Goal: Task Accomplishment & Management: Complete application form

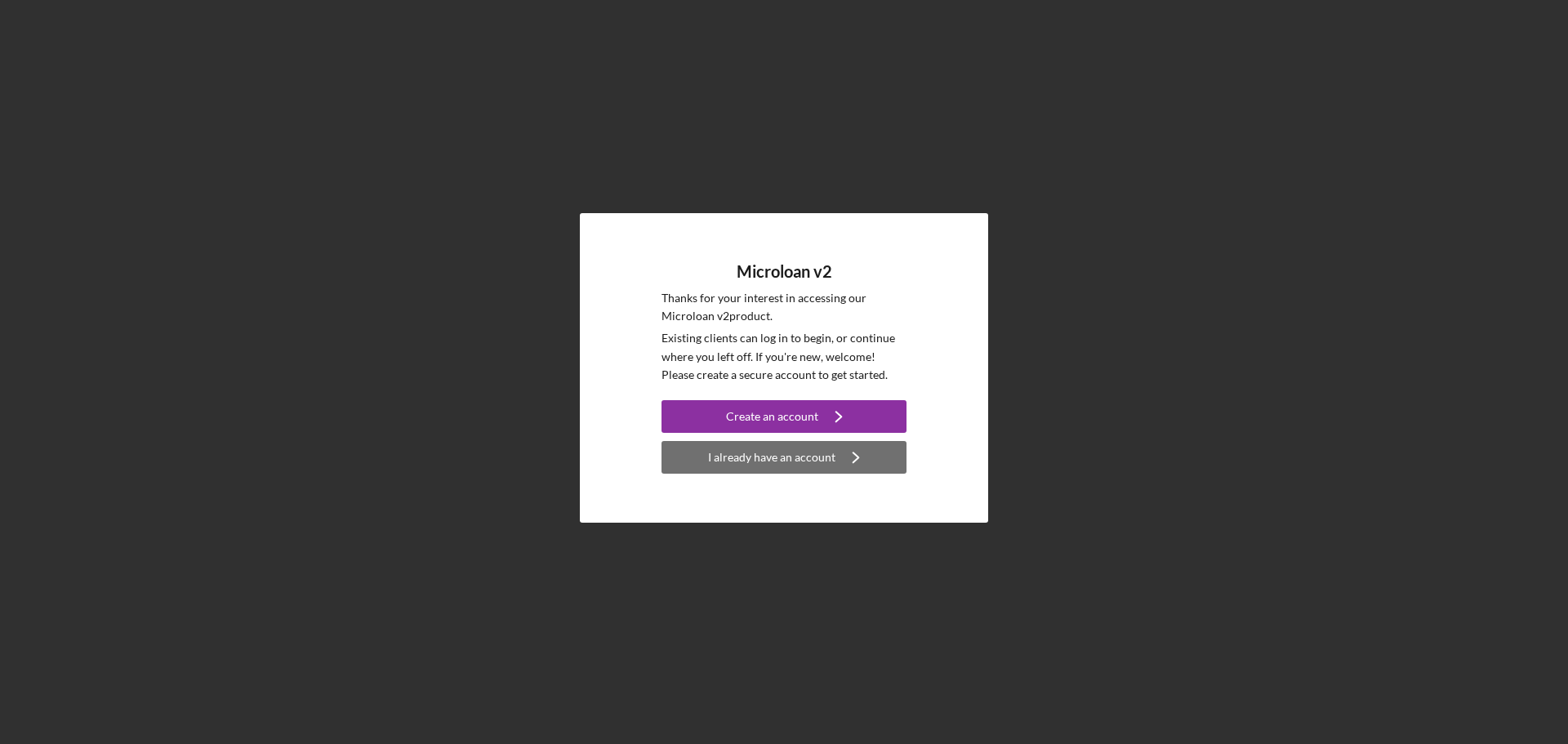
click at [765, 455] on div "I already have an account" at bounding box center [772, 457] width 128 height 33
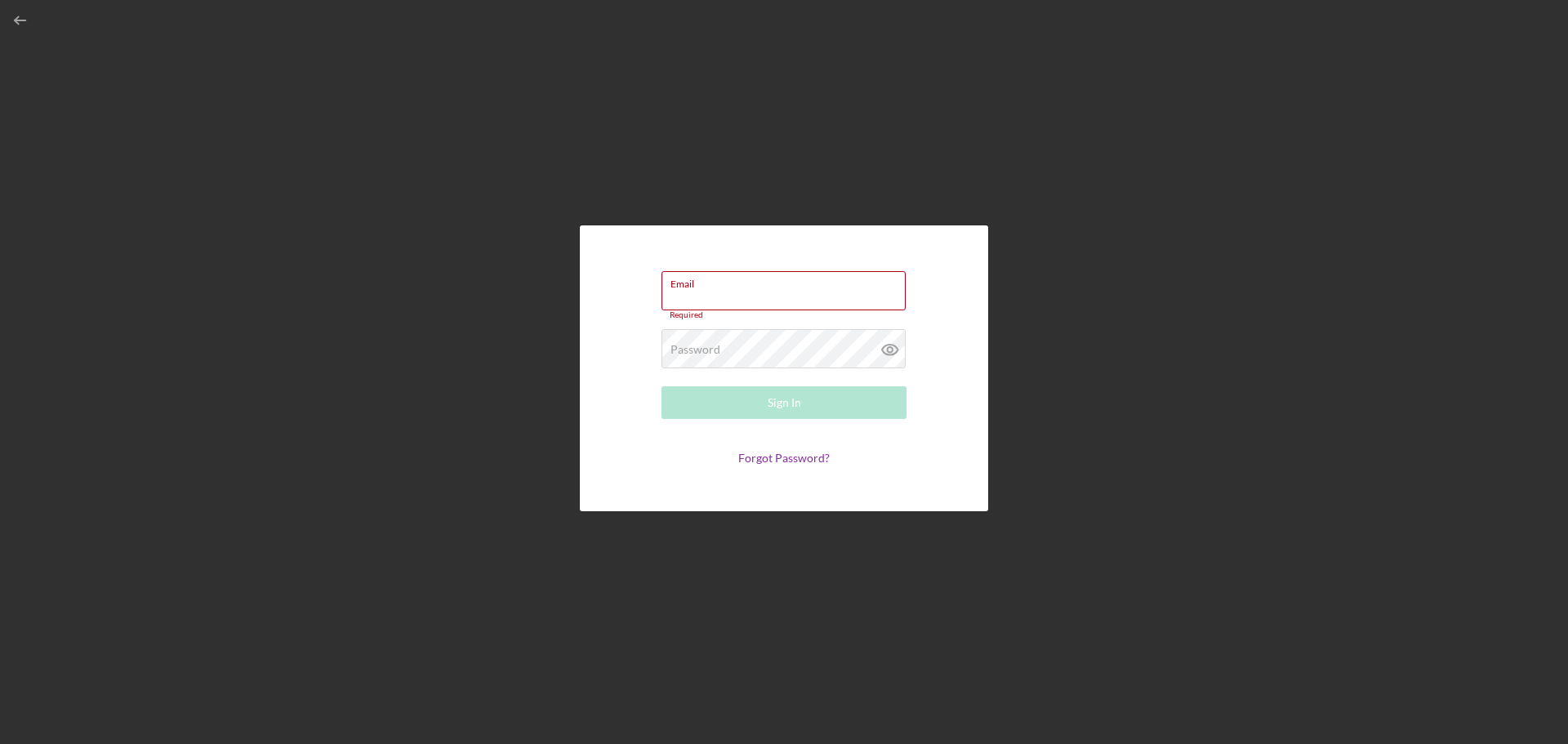
drag, startPoint x: 693, startPoint y: 290, endPoint x: 651, endPoint y: 266, distance: 48.4
click at [691, 289] on div "Email Required" at bounding box center [784, 296] width 245 height 49
paste input "[DOMAIN_NAME][EMAIL_ADDRESS][DOMAIN_NAME]"
type input "[DOMAIN_NAME][EMAIL_ADDRESS][DOMAIN_NAME]"
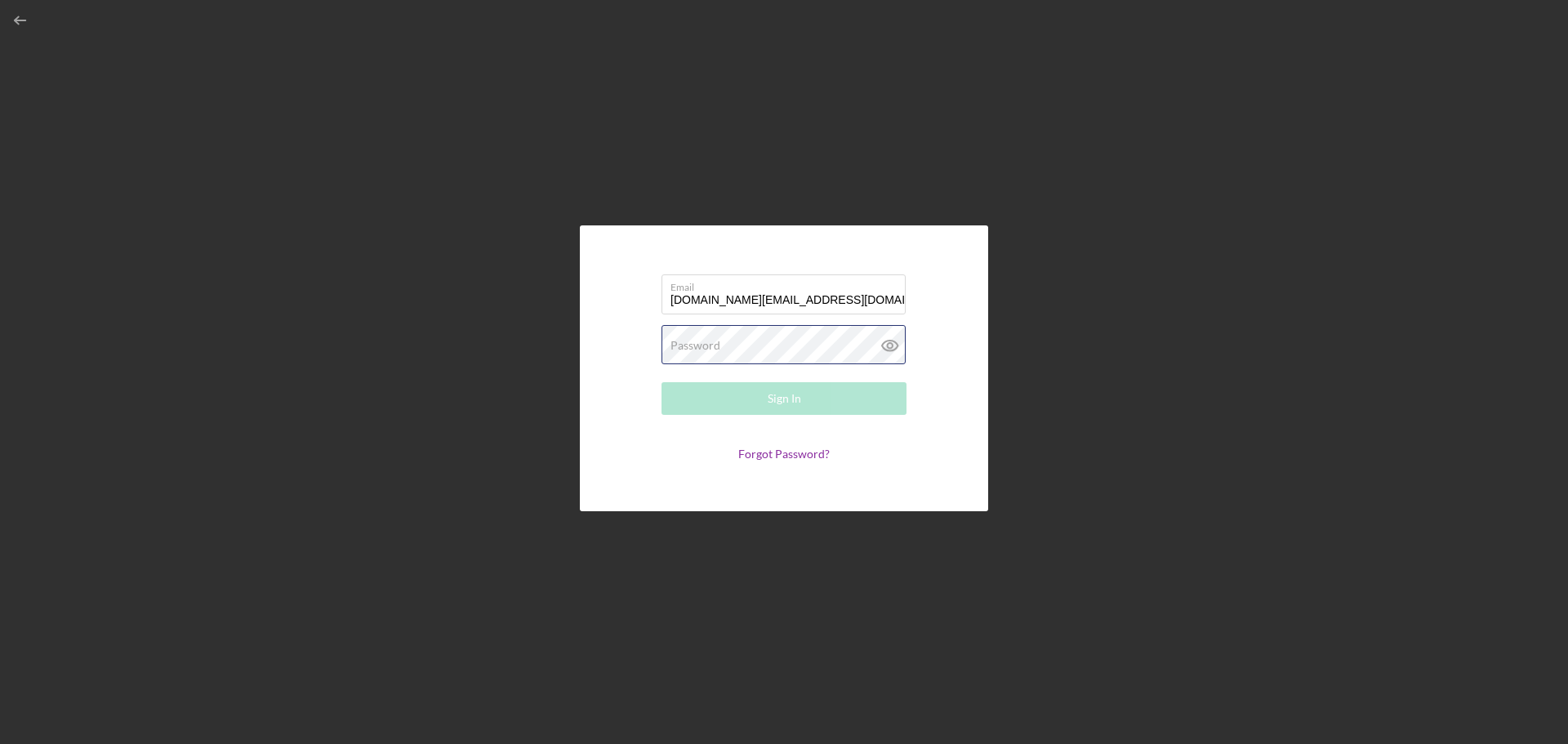
click at [724, 340] on div "Password Required" at bounding box center [784, 345] width 245 height 41
click at [733, 400] on button "Sign In" at bounding box center [784, 399] width 245 height 33
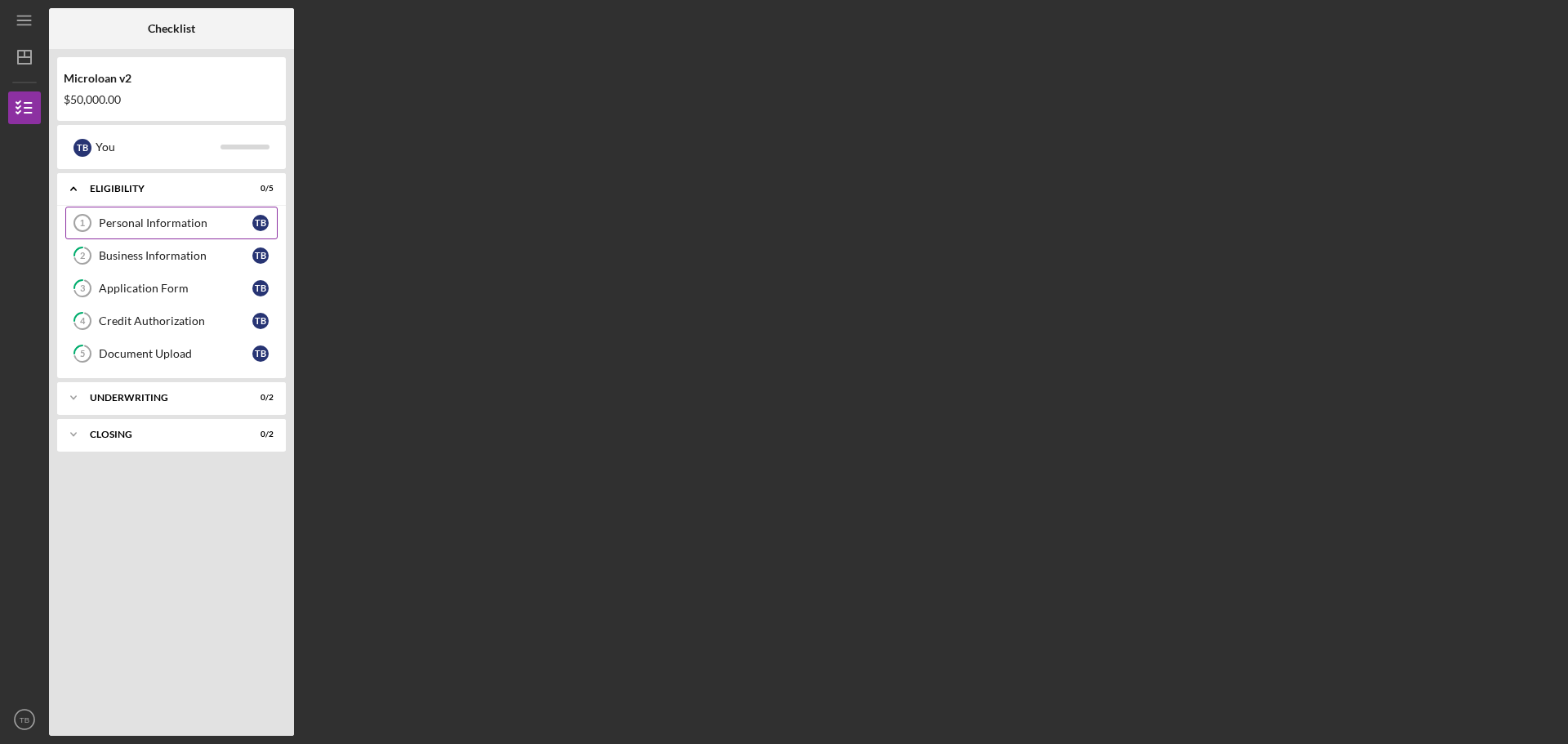
click at [141, 235] on link "Personal Information 1 Personal Information T B" at bounding box center [172, 222] width 213 height 33
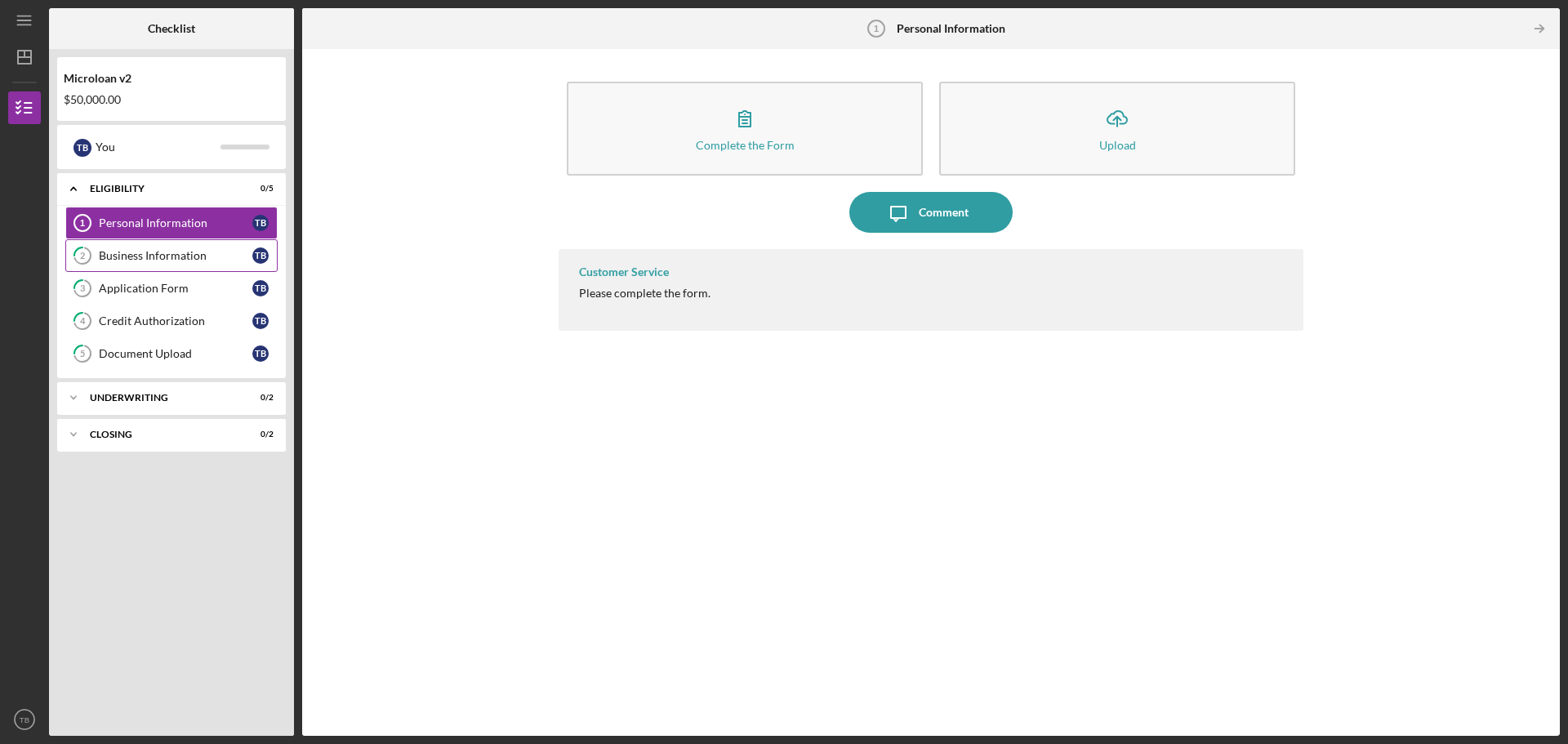
click at [144, 254] on div "Business Information" at bounding box center [175, 256] width 154 height 13
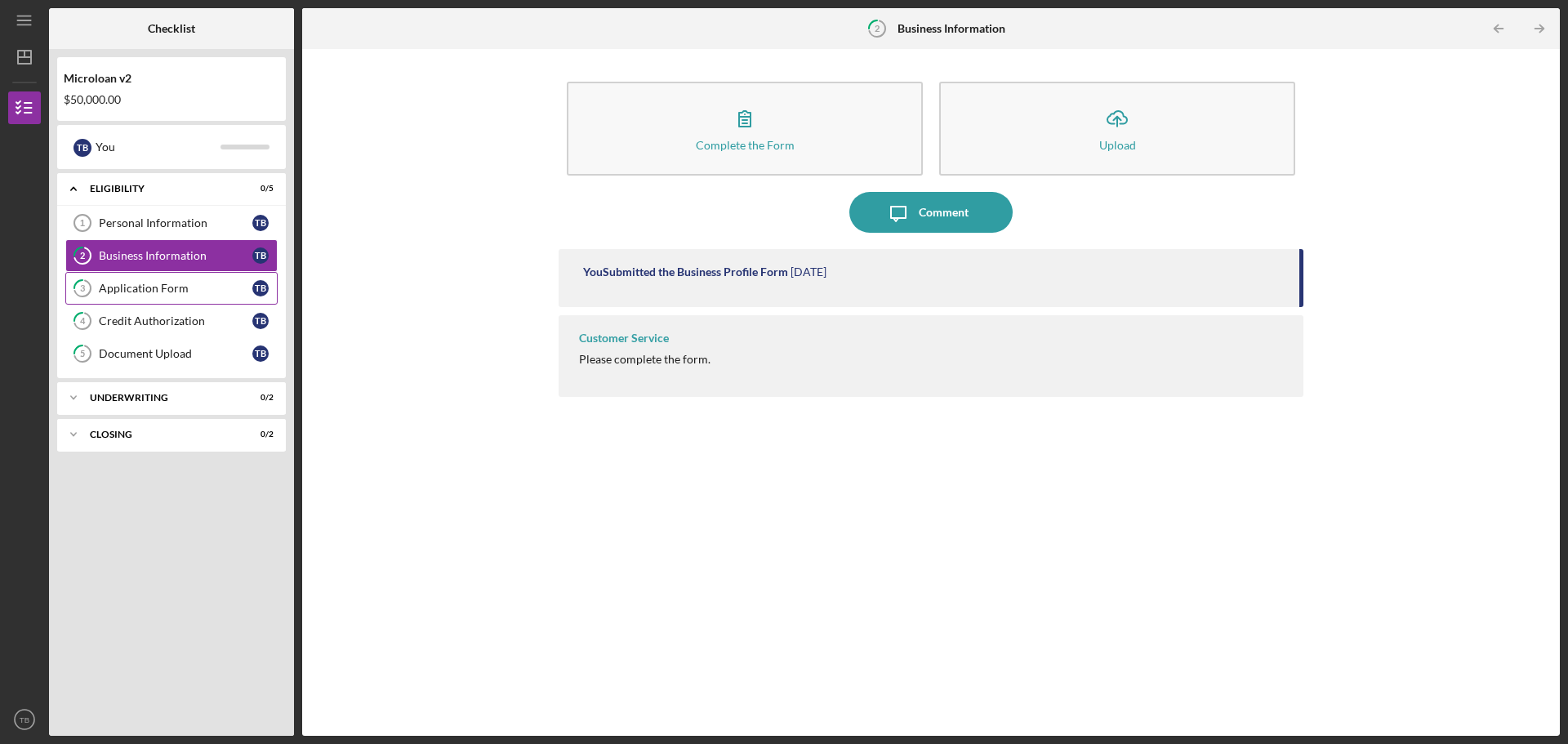
click at [154, 282] on div "Application Form" at bounding box center [175, 288] width 154 height 13
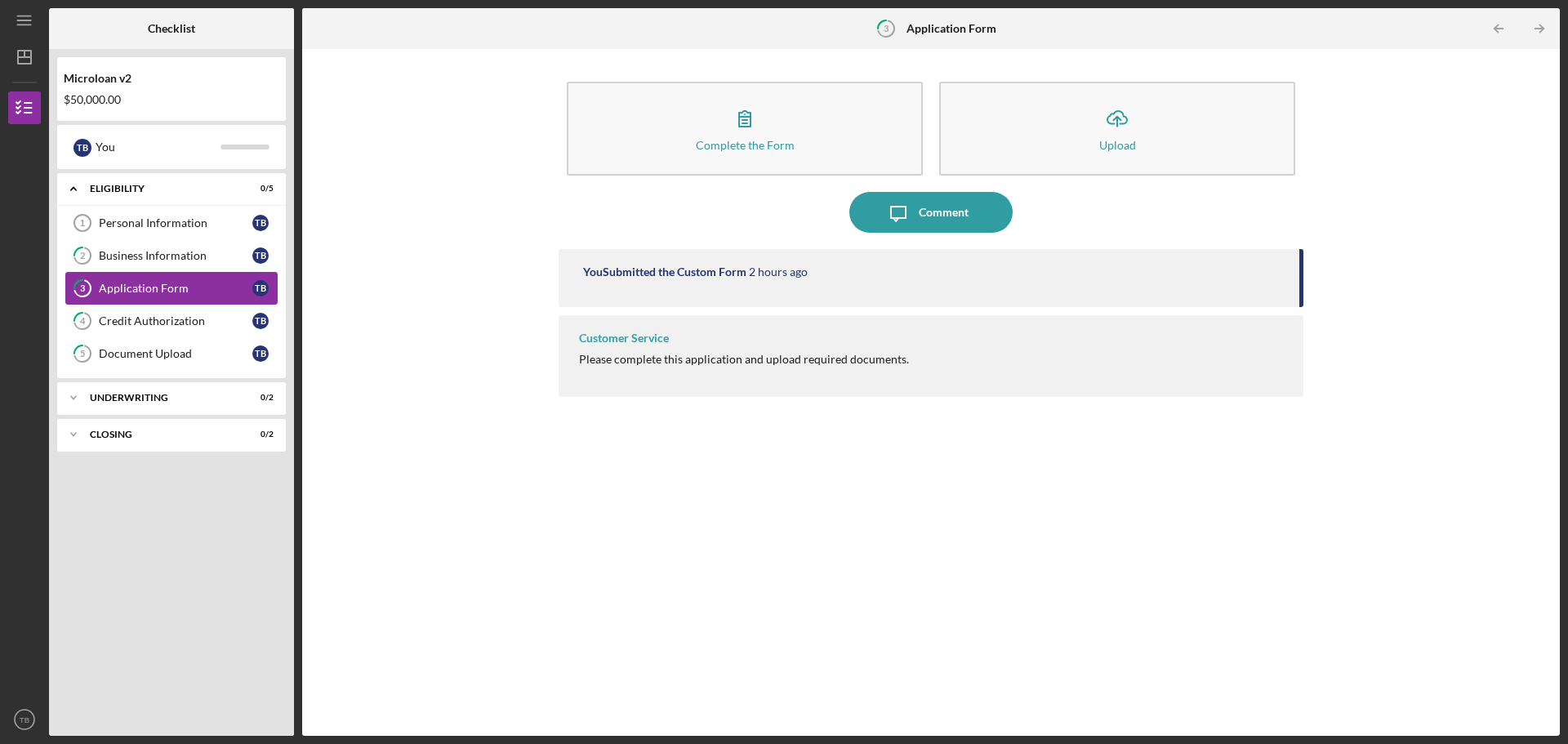
click at [151, 298] on link "3 Application Form T B" at bounding box center [172, 288] width 213 height 33
click at [157, 321] on div "Credit Authorization" at bounding box center [175, 321] width 154 height 13
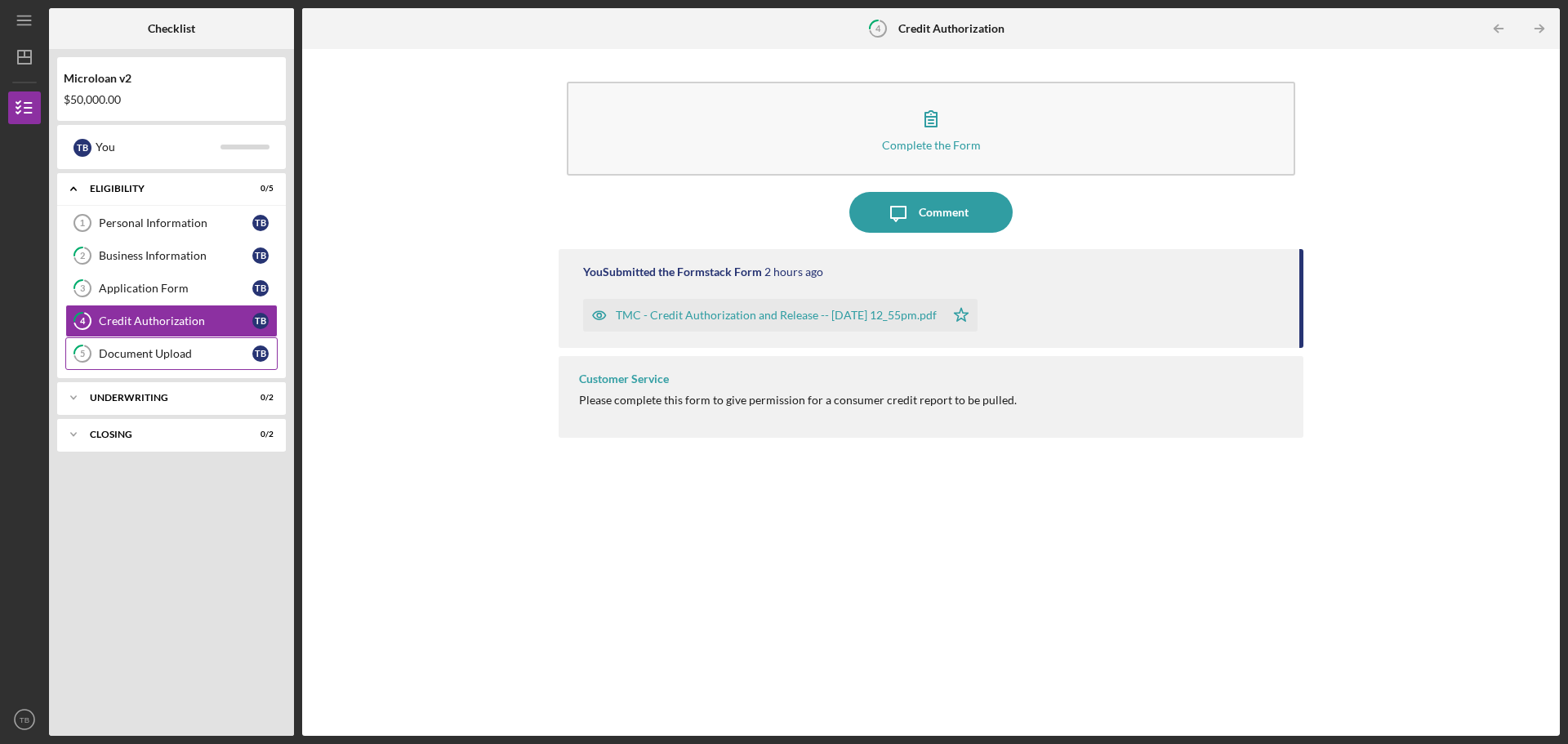
click at [156, 352] on div "Document Upload" at bounding box center [175, 354] width 154 height 13
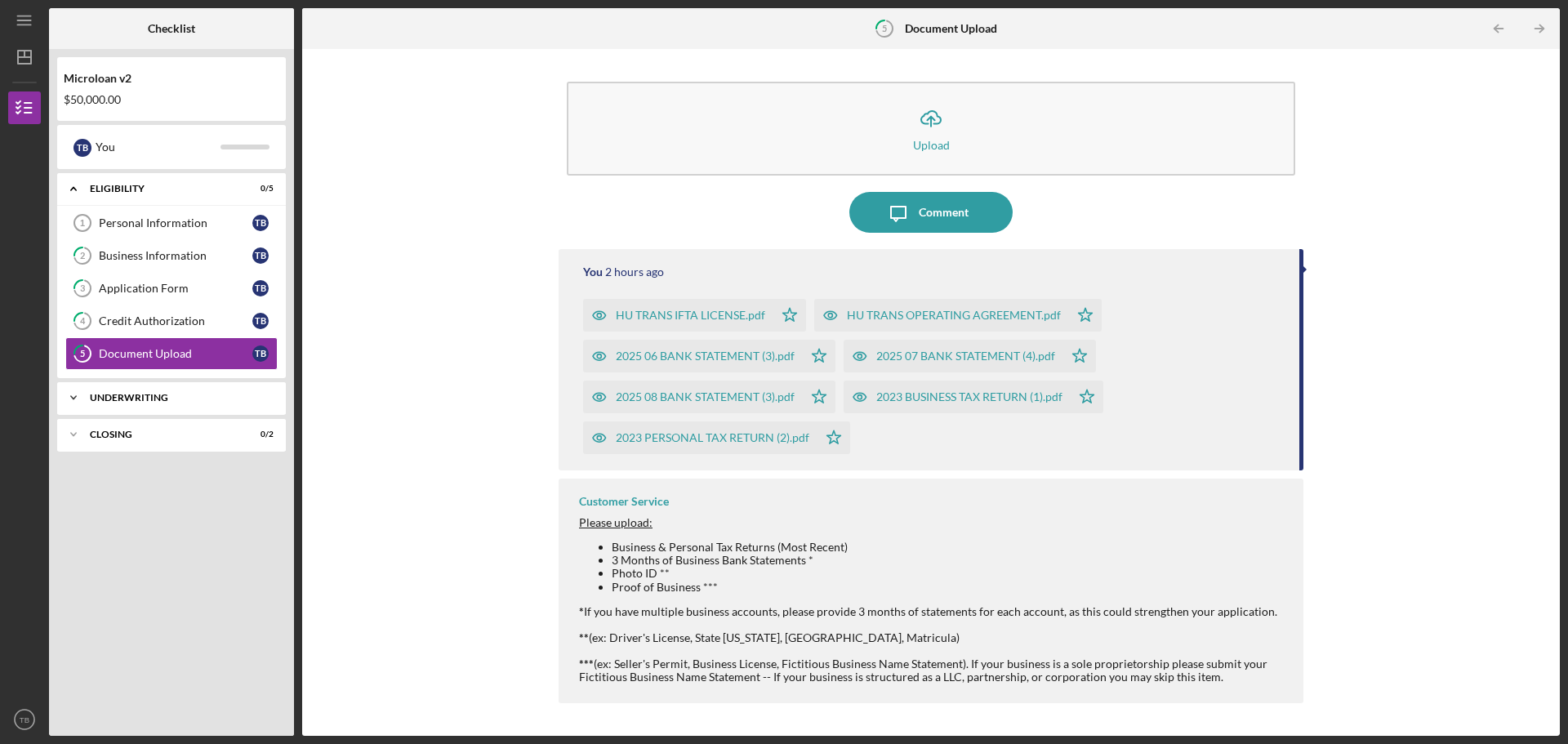
click at [143, 400] on div "Underwriting" at bounding box center [177, 398] width 175 height 10
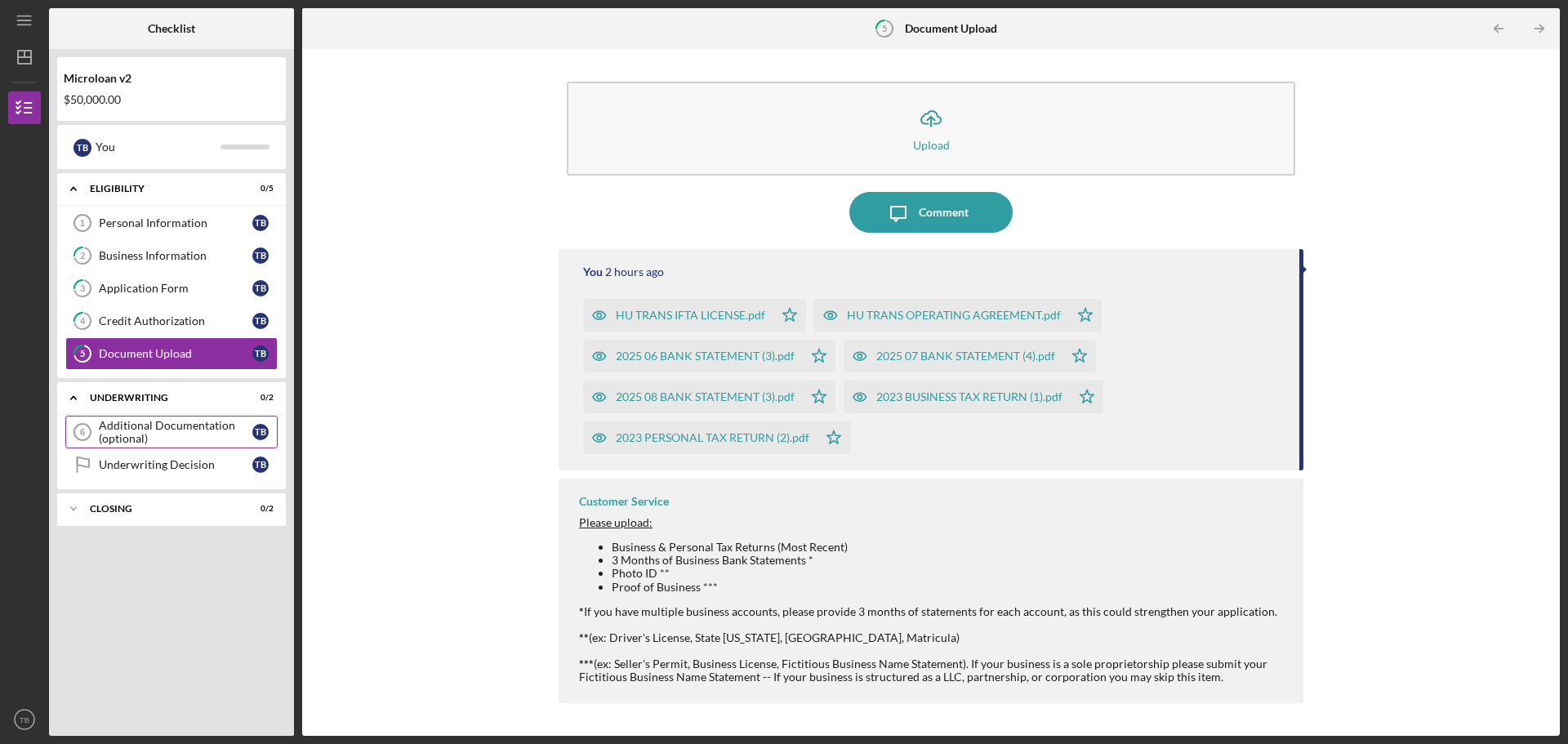
click at [199, 428] on div "Additional Documentation (optional)" at bounding box center [175, 432] width 154 height 26
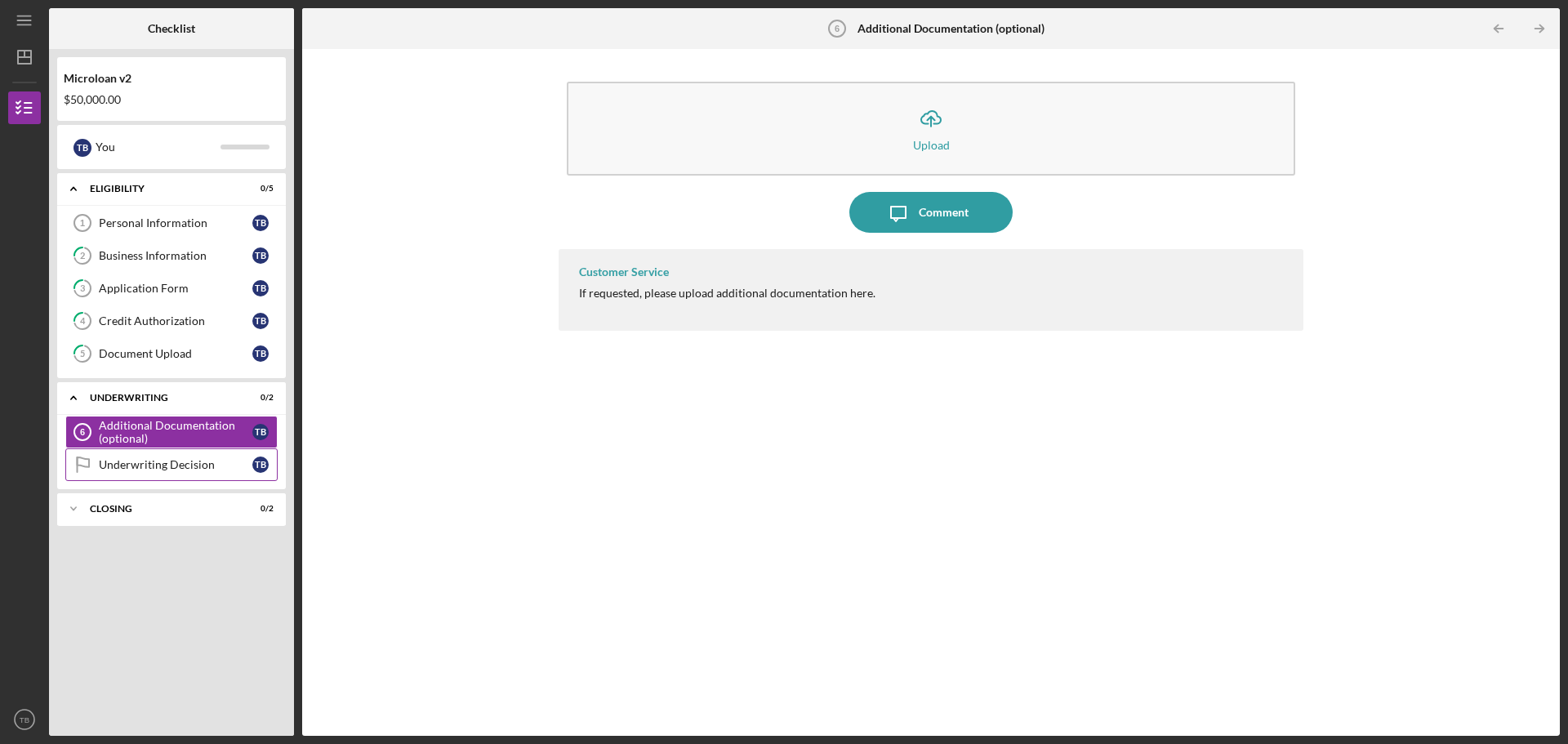
click at [185, 468] on div "Underwriting Decision" at bounding box center [175, 465] width 154 height 13
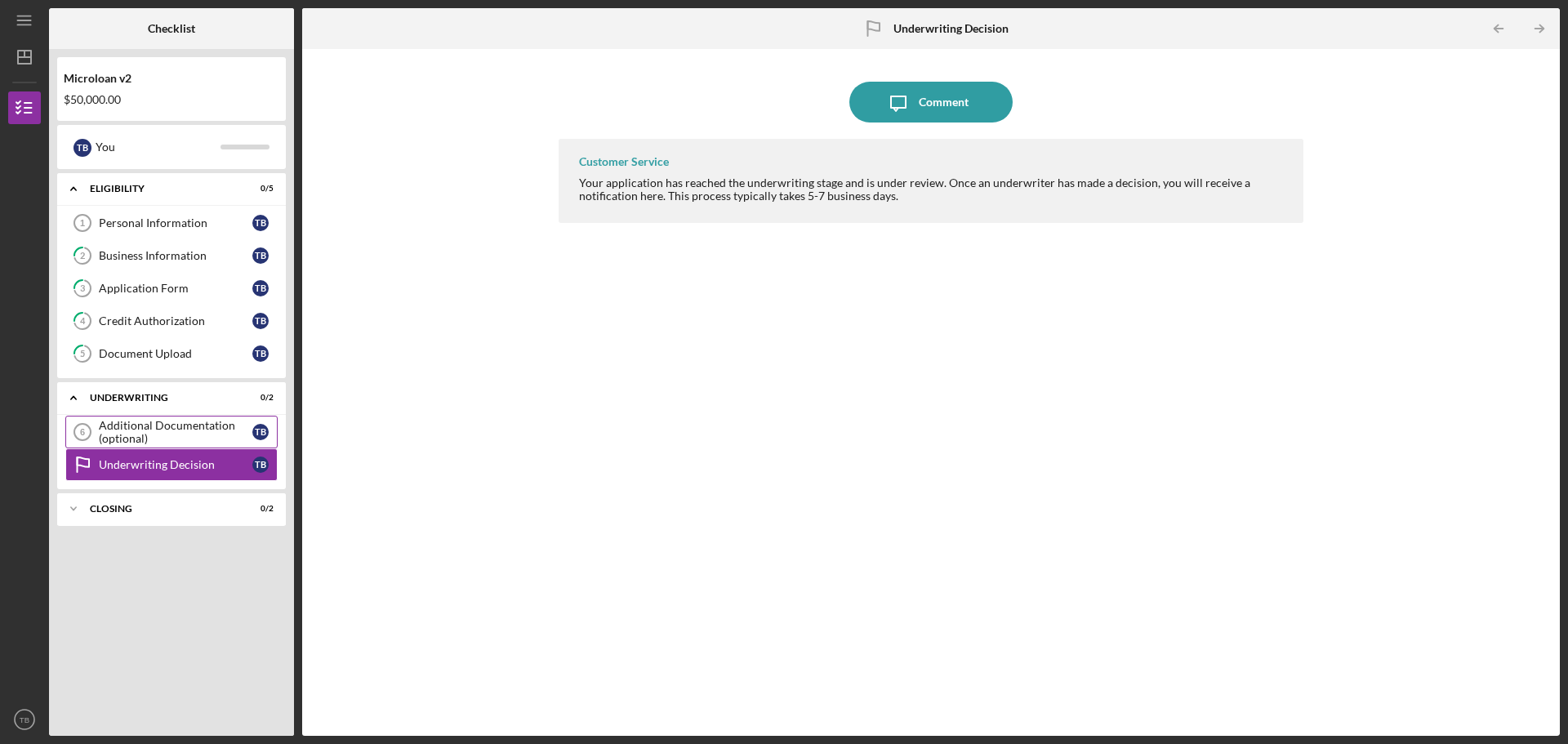
click at [213, 435] on div "Additional Documentation (optional)" at bounding box center [175, 432] width 154 height 26
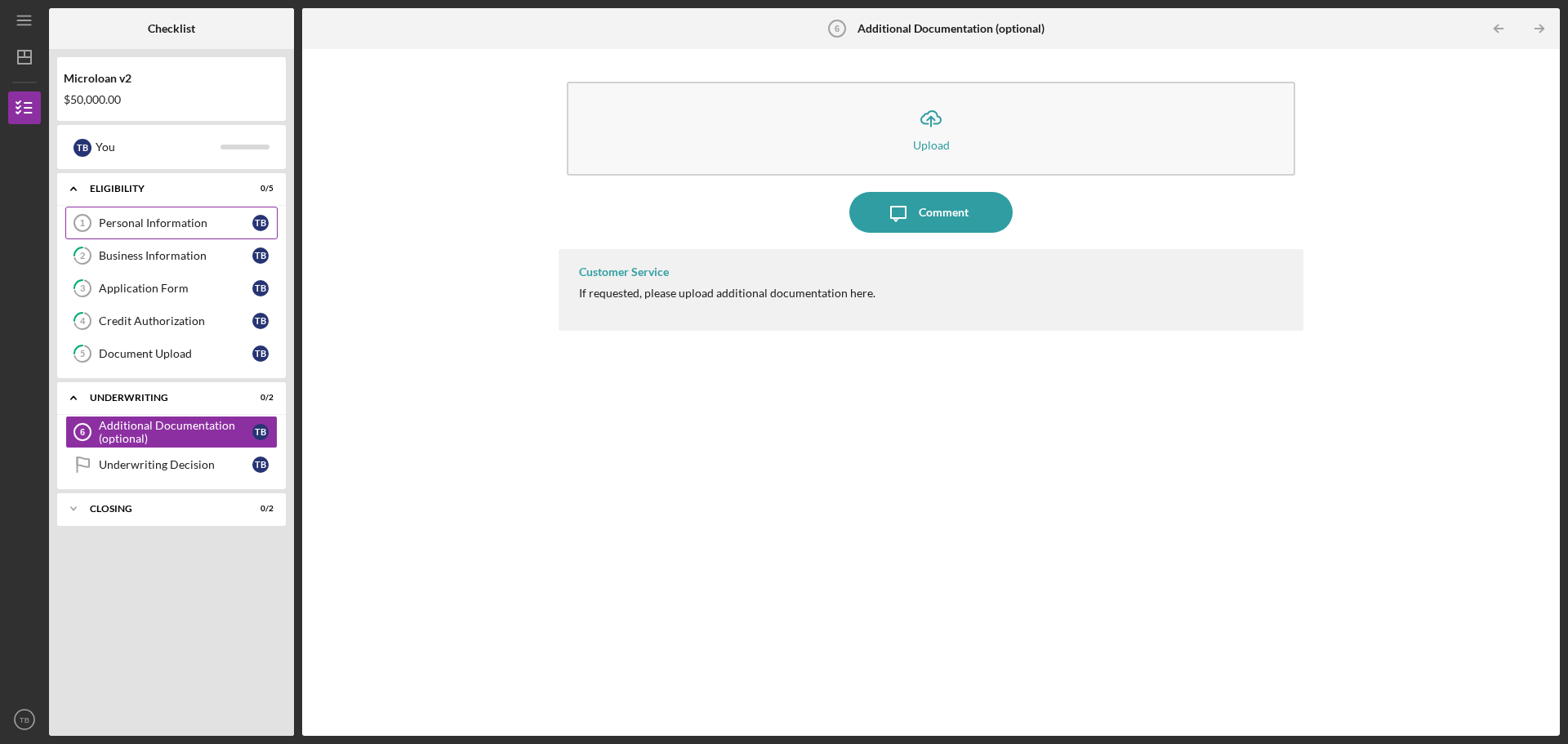
click at [208, 217] on div "Personal Information" at bounding box center [175, 223] width 154 height 13
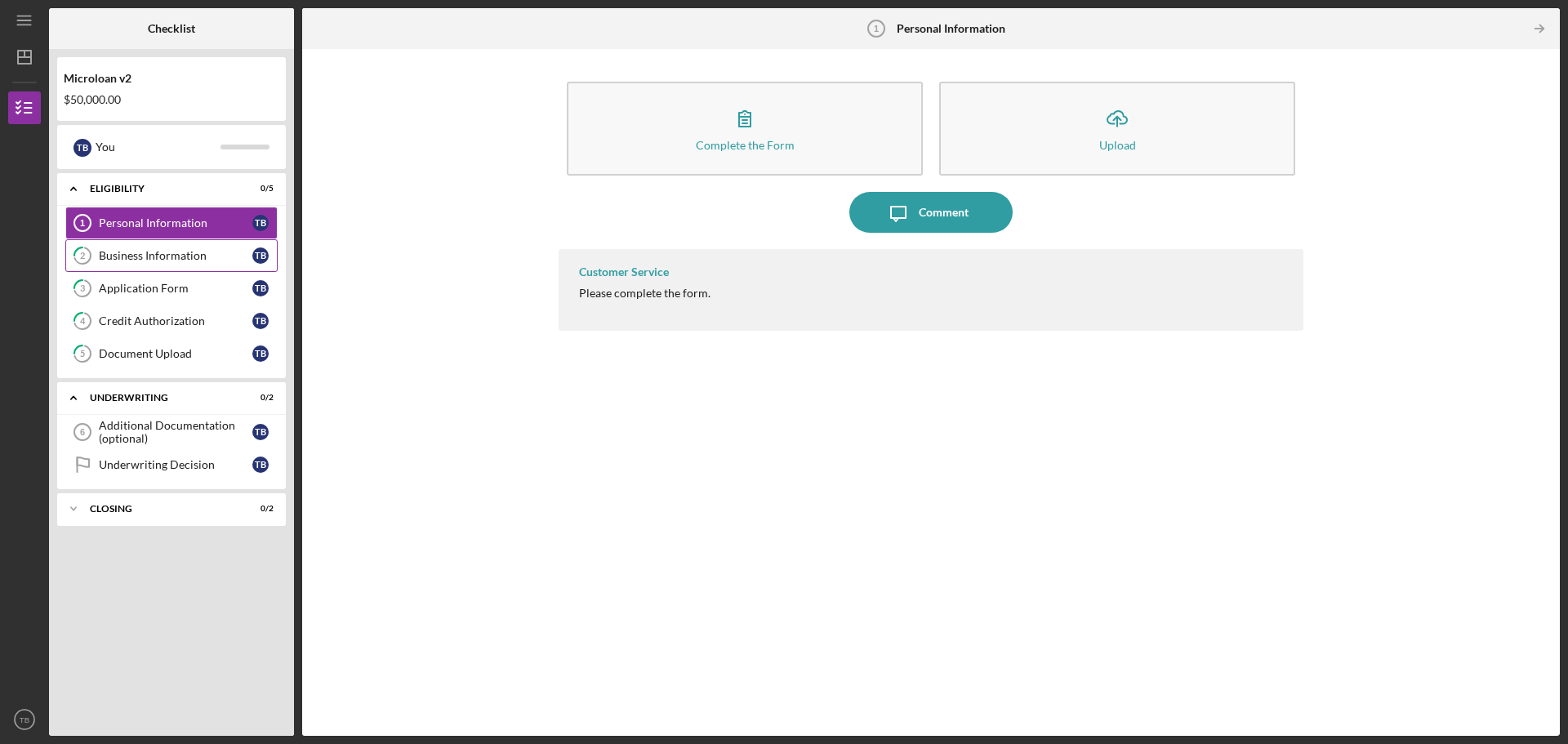
click at [180, 262] on div "Business Information" at bounding box center [175, 256] width 154 height 13
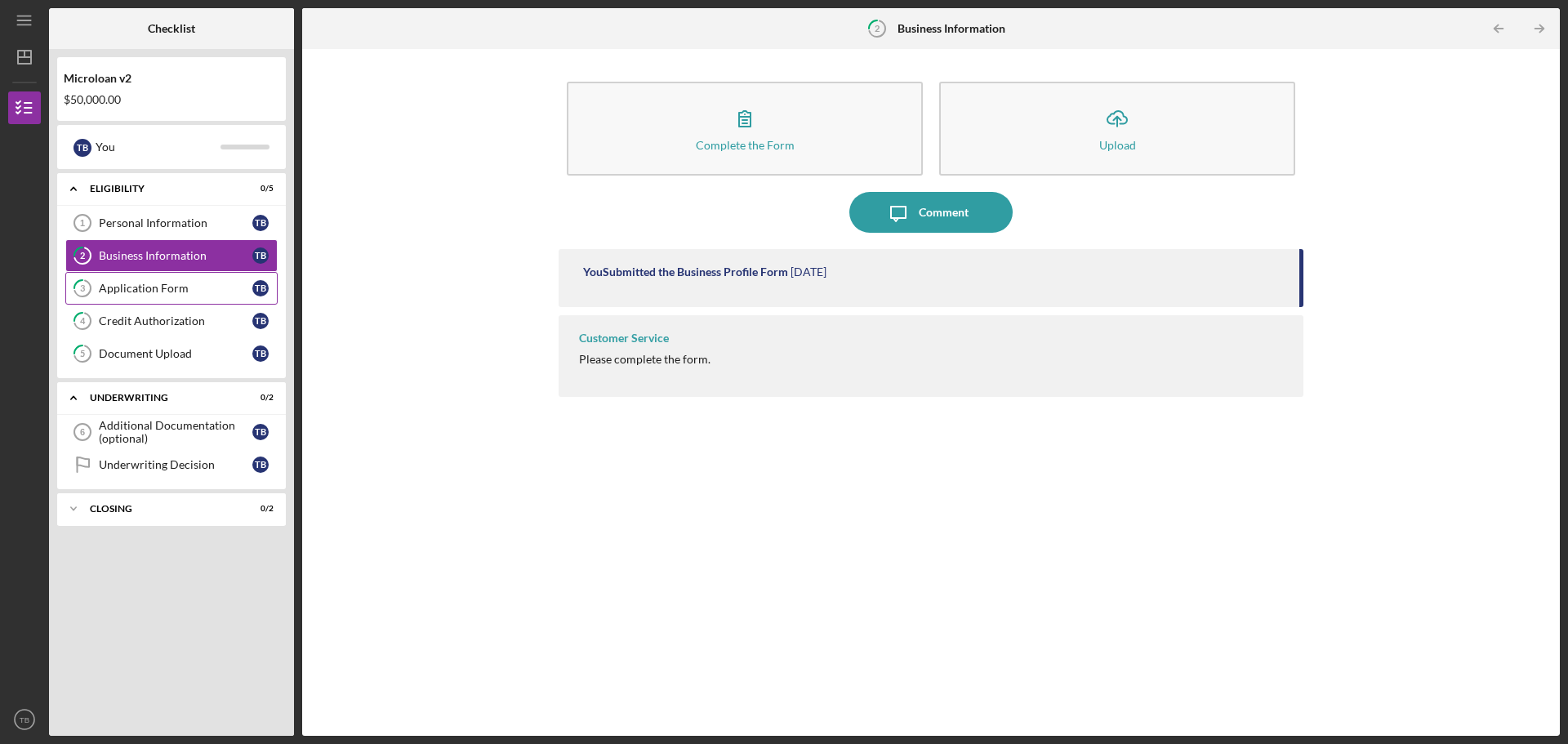
click at [165, 290] on div "Application Form" at bounding box center [175, 288] width 154 height 13
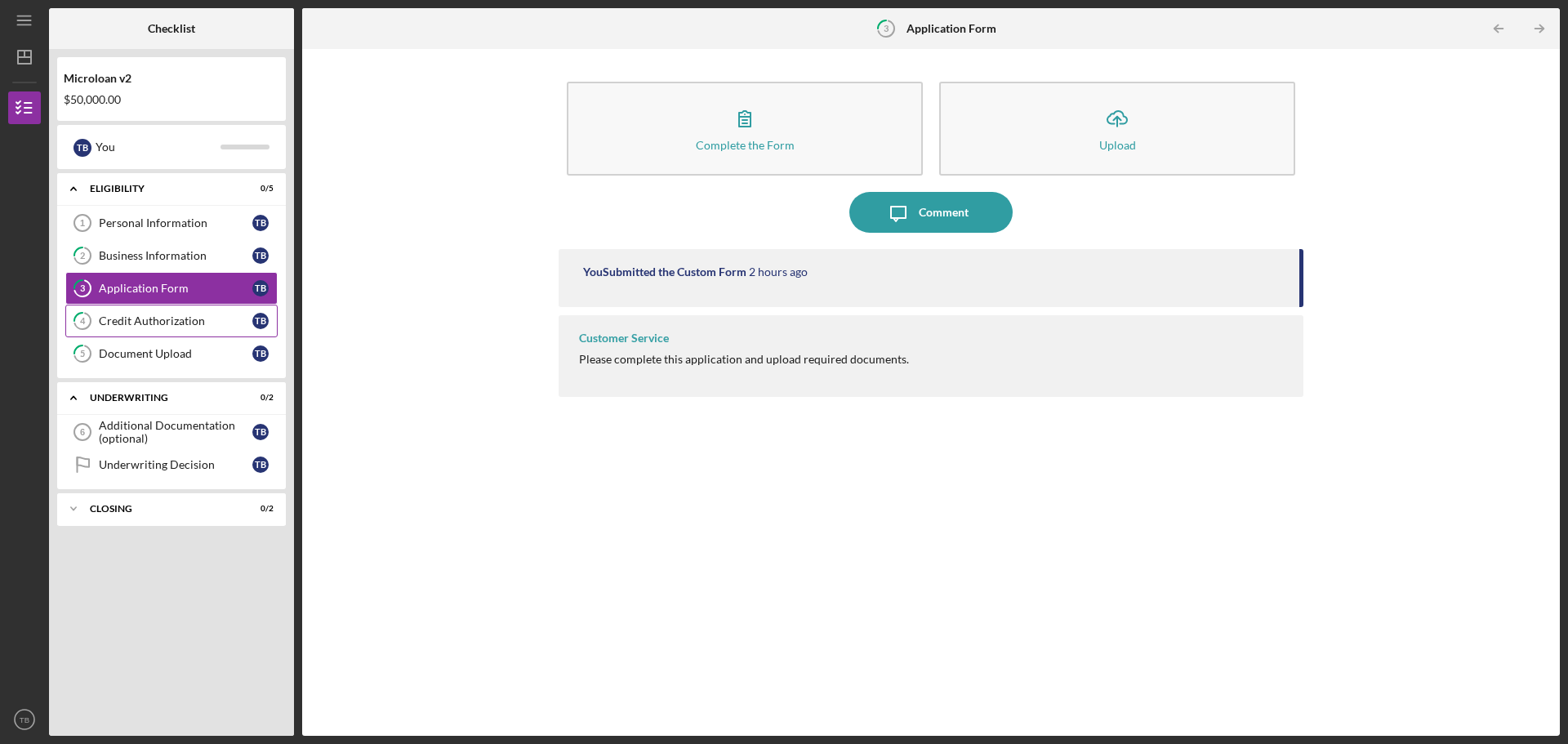
click at [158, 316] on div "Credit Authorization" at bounding box center [175, 321] width 154 height 13
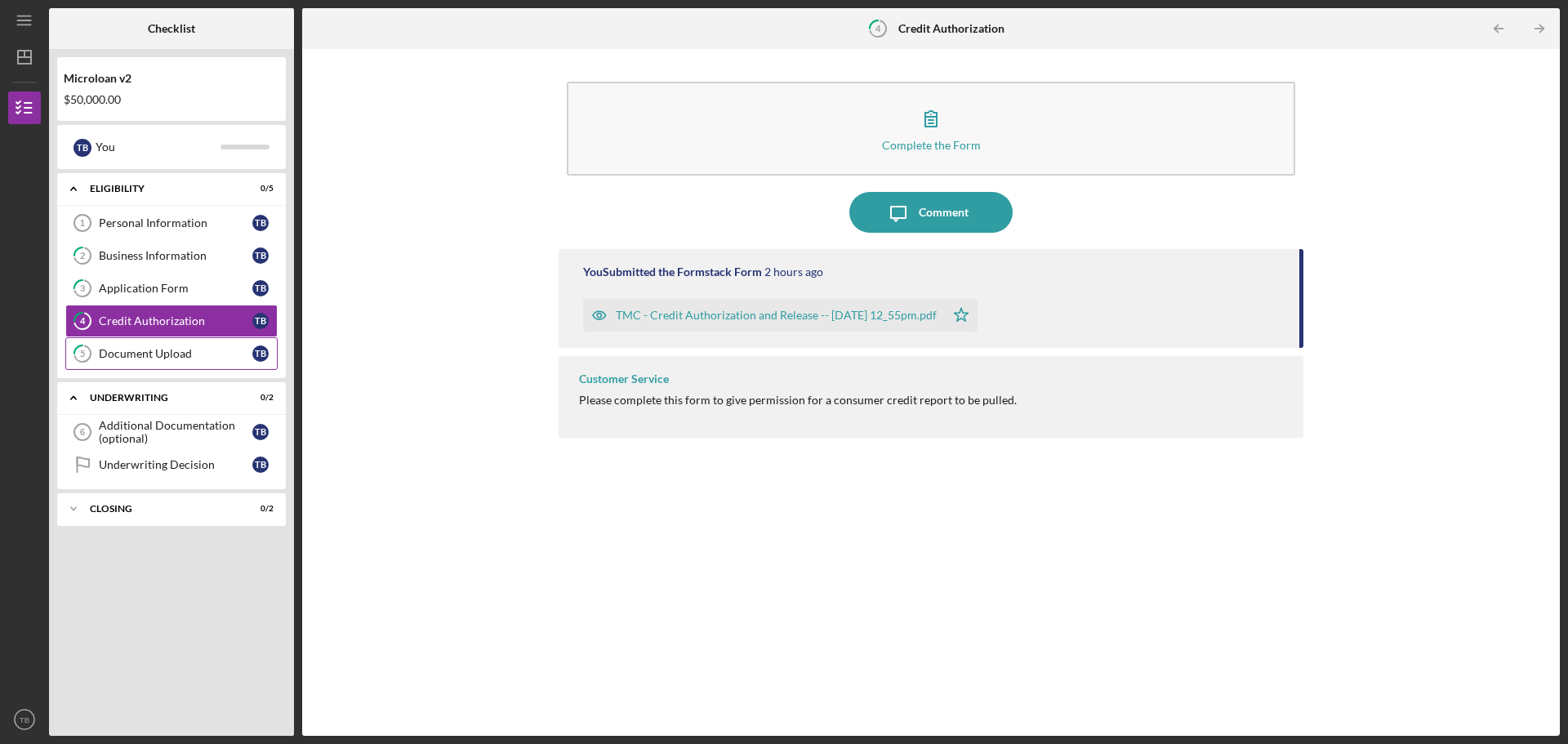
click at [141, 344] on link "5 Document Upload T B" at bounding box center [172, 353] width 213 height 33
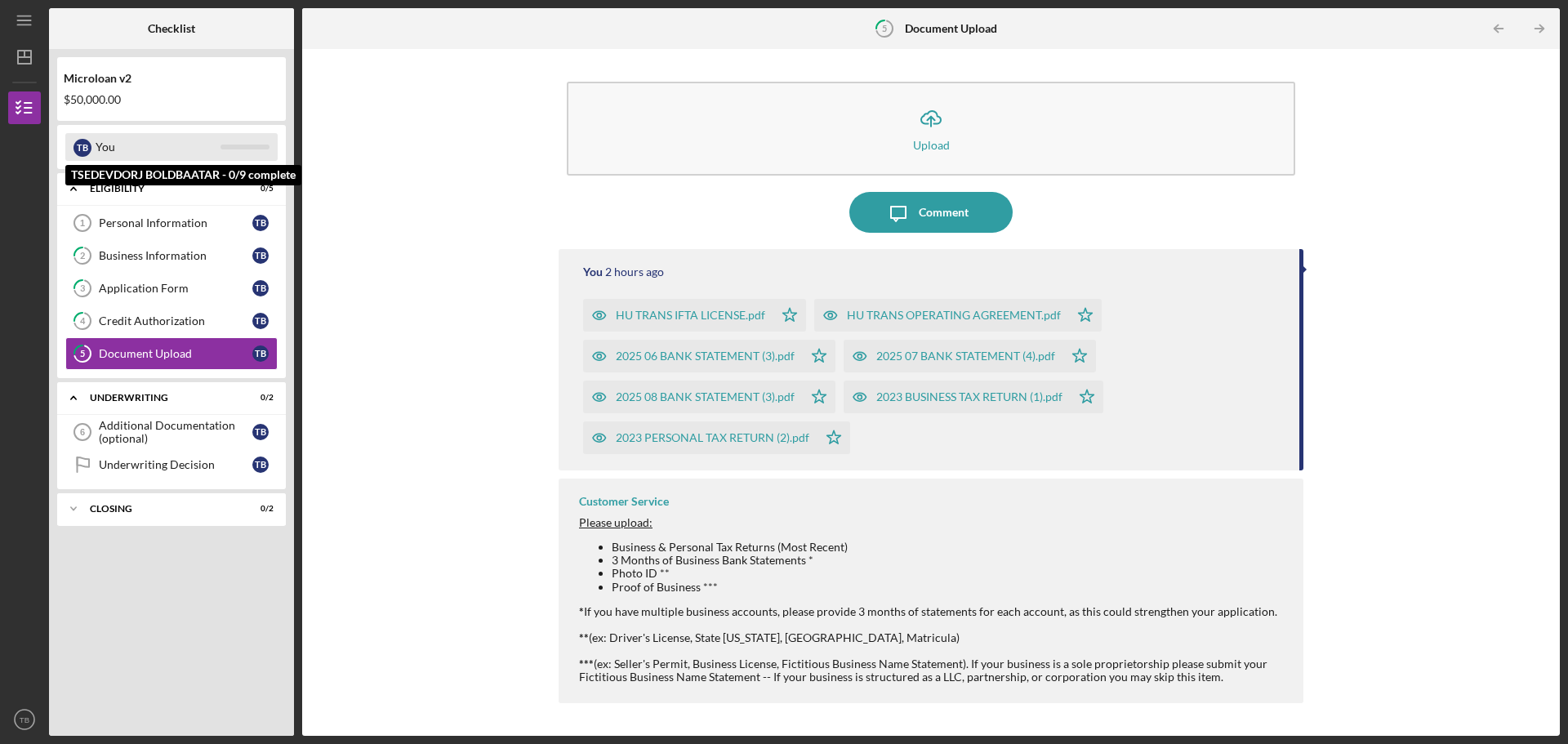
click at [159, 154] on div "You" at bounding box center [158, 147] width 125 height 28
click at [145, 508] on div "Closing" at bounding box center [177, 509] width 175 height 10
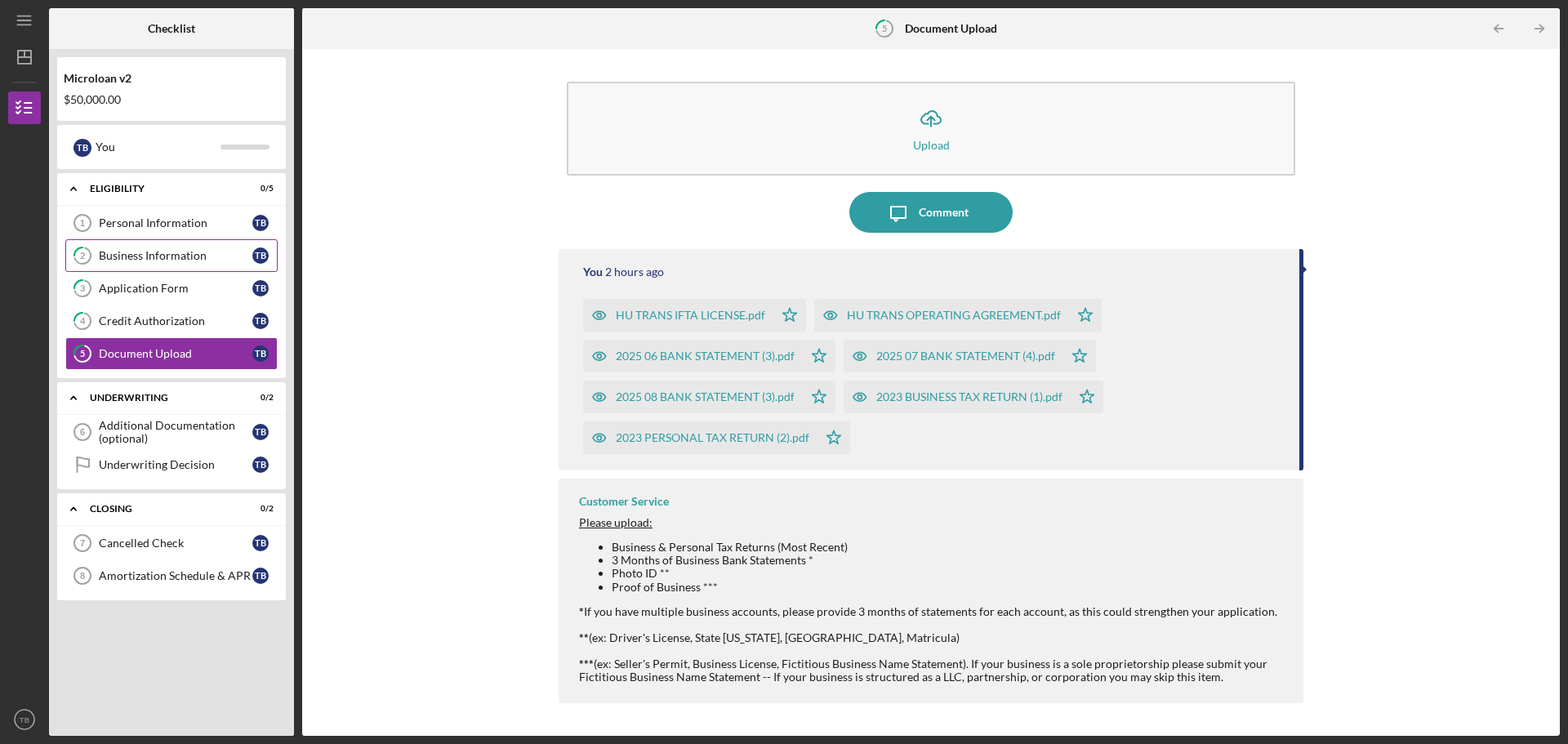
click at [198, 256] on div "Business Information" at bounding box center [175, 256] width 154 height 13
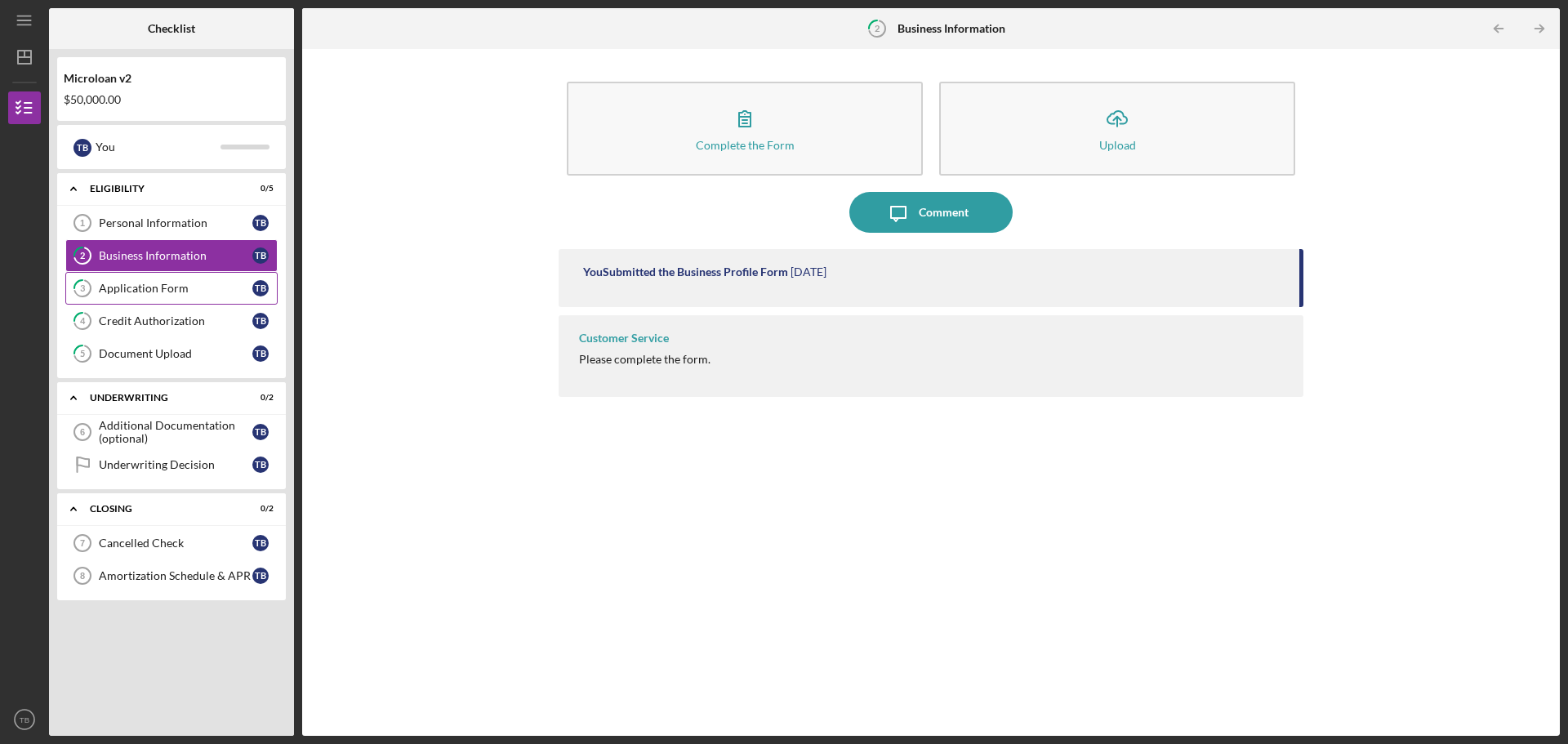
click at [189, 285] on div "Application Form" at bounding box center [175, 288] width 154 height 13
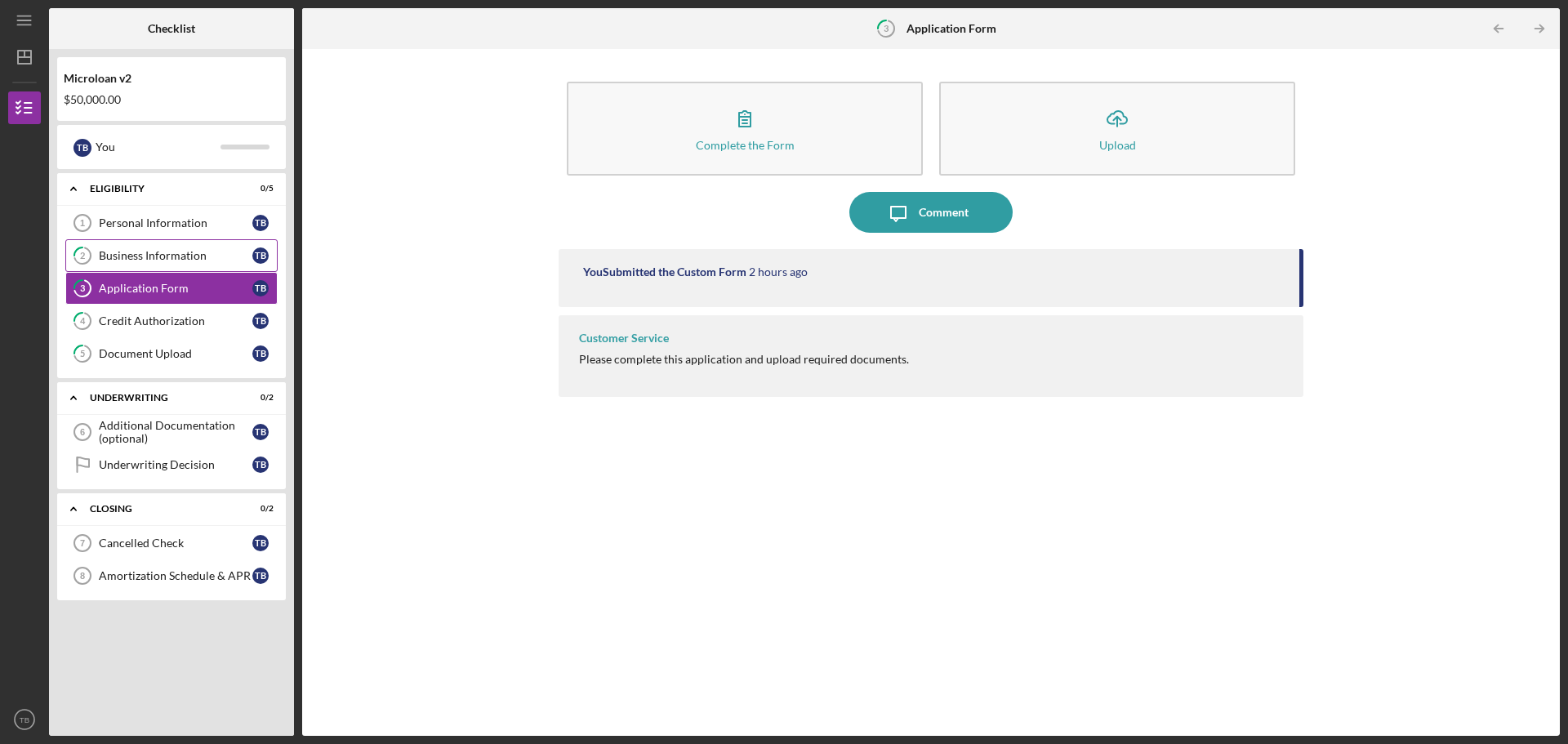
click at [206, 263] on link "2 Business Information T B" at bounding box center [172, 255] width 213 height 33
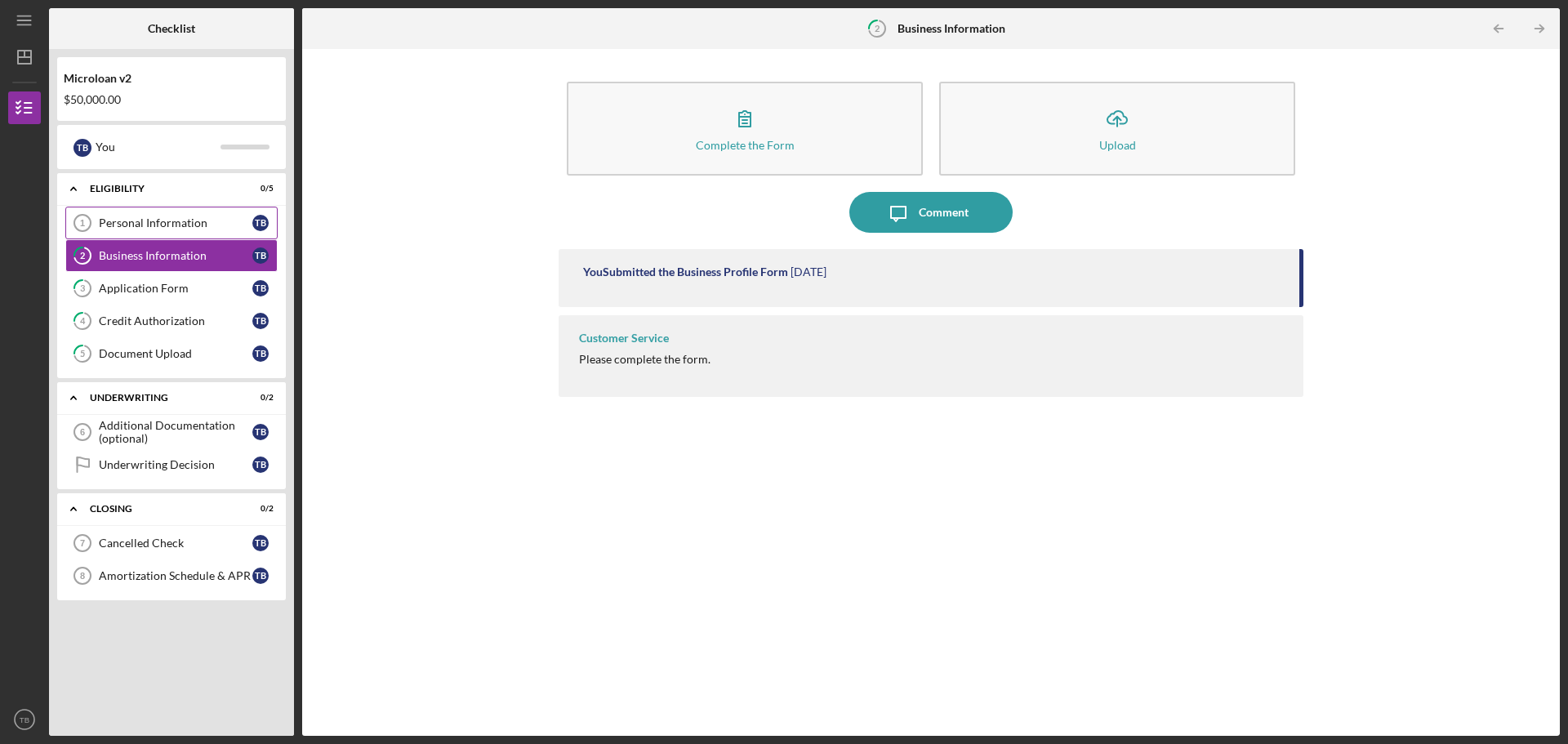
click at [205, 218] on div "Personal Information" at bounding box center [175, 223] width 154 height 13
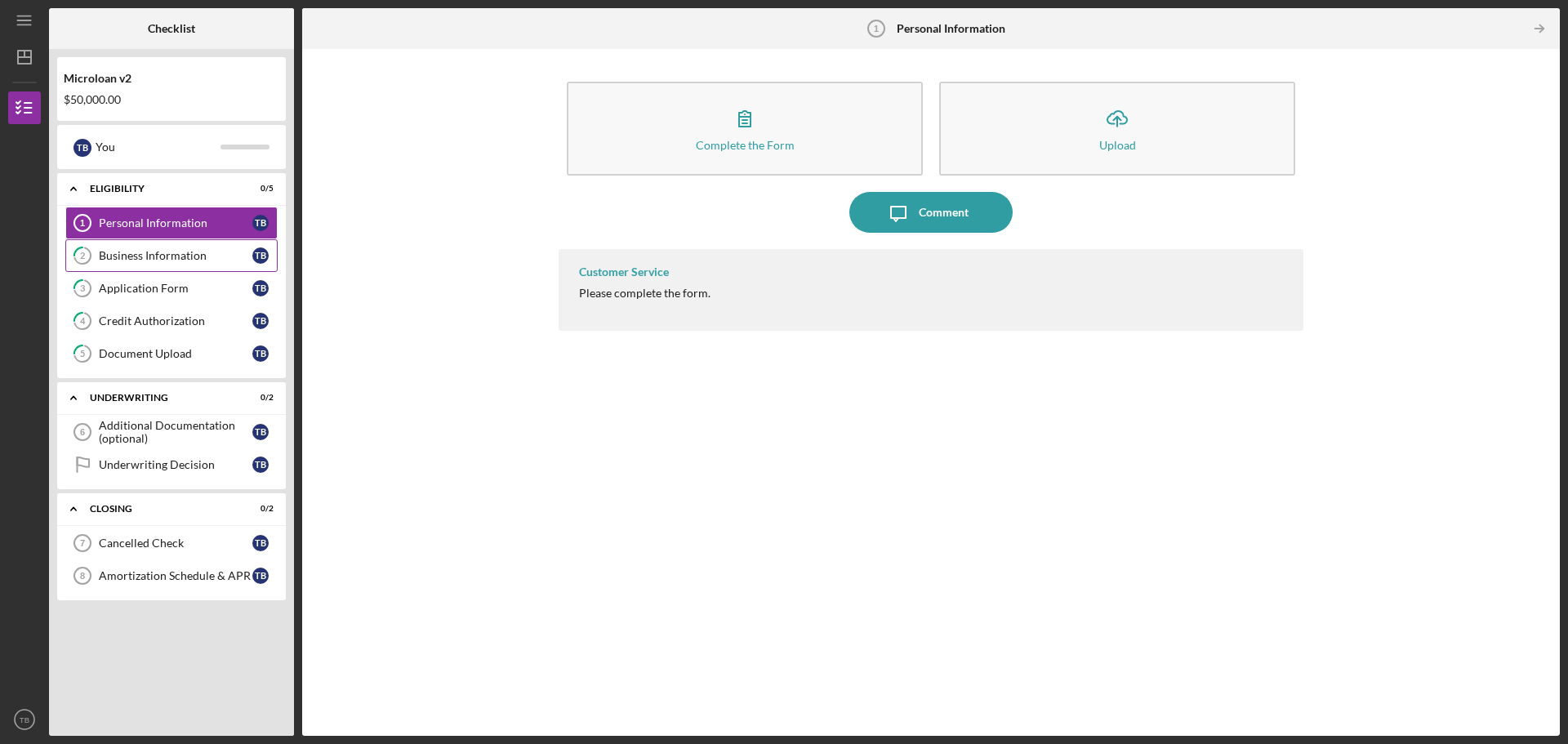
click at [187, 259] on div "Business Information" at bounding box center [175, 256] width 154 height 13
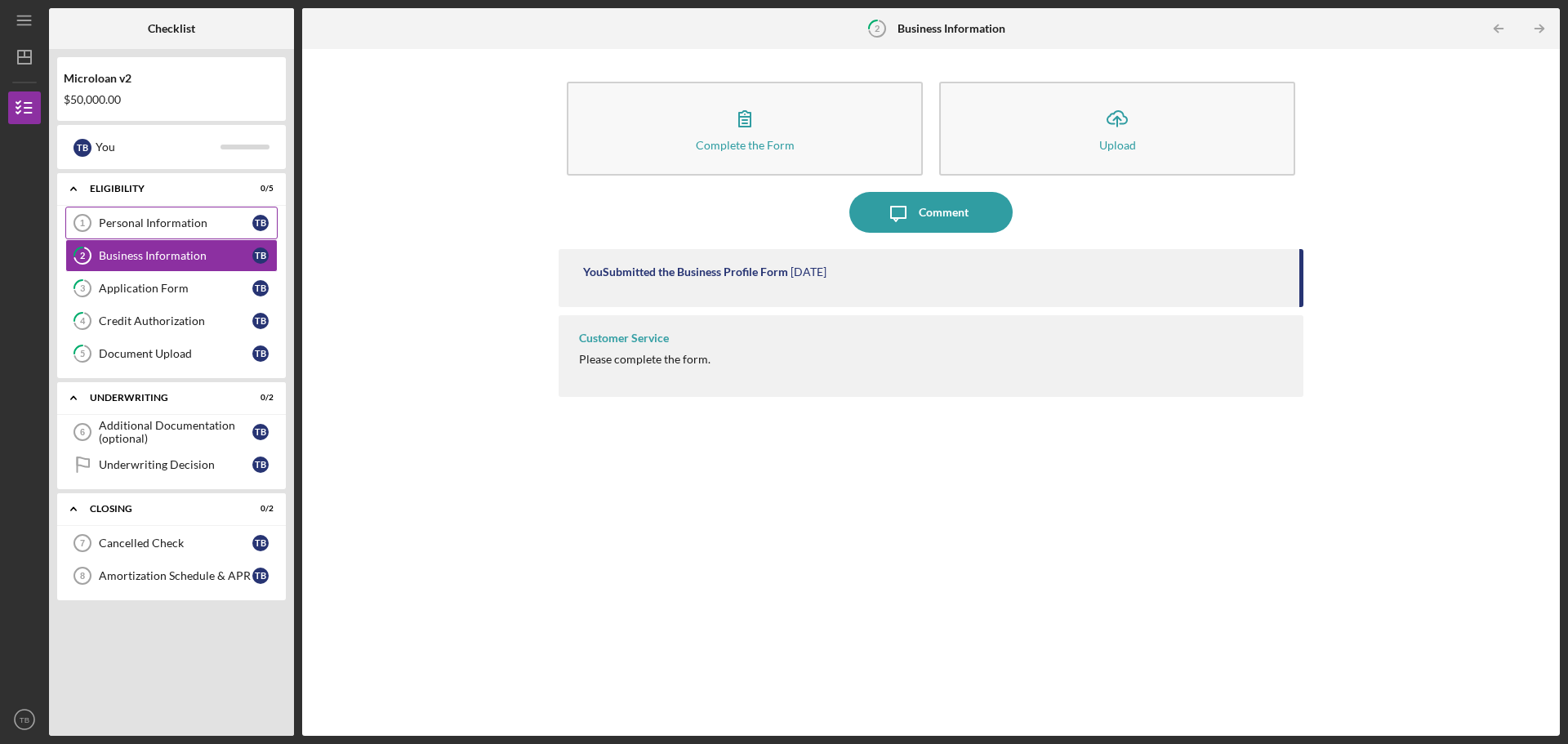
click at [207, 220] on div "Personal Information" at bounding box center [175, 223] width 154 height 13
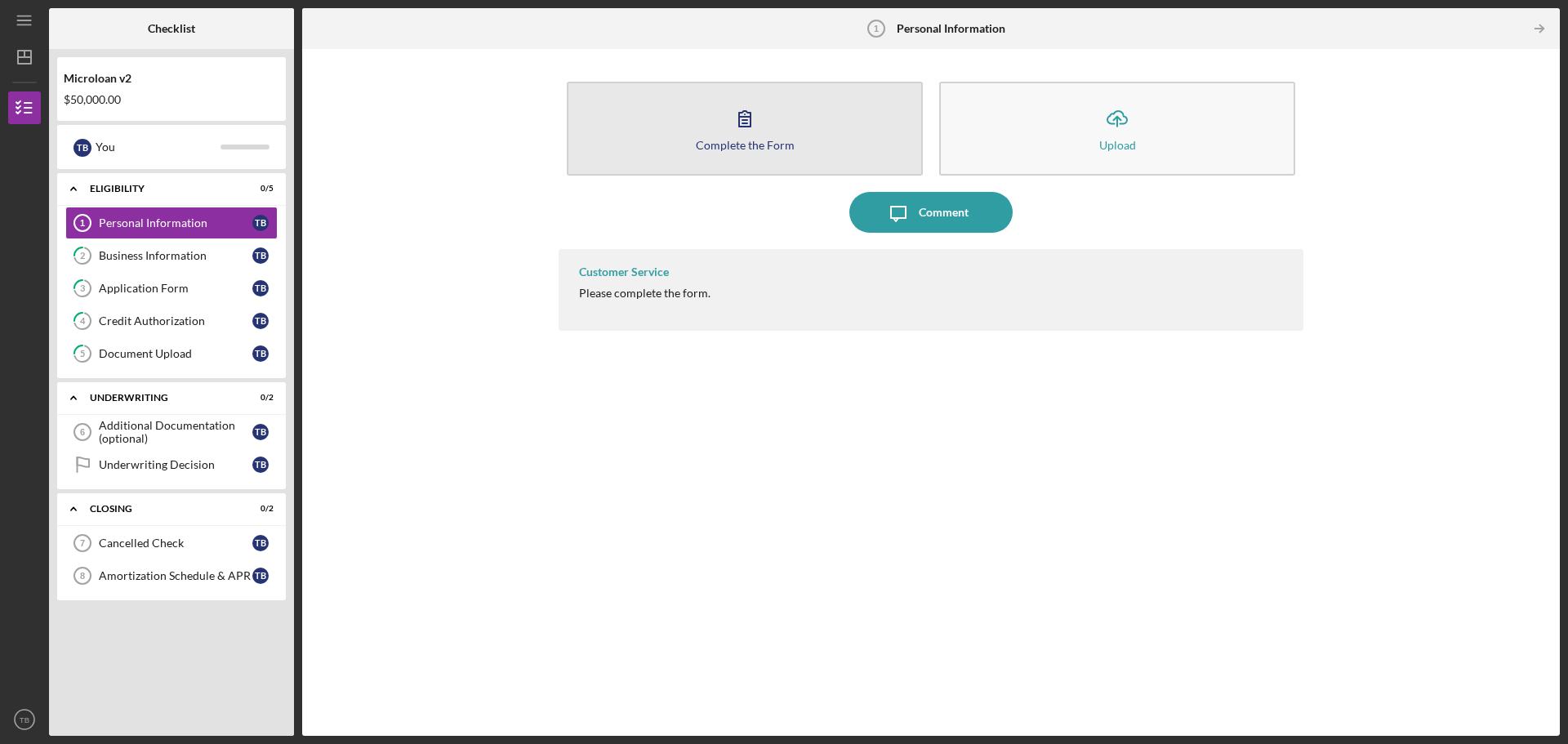
click at [696, 152] on button "Complete the Form Form" at bounding box center [745, 129] width 357 height 94
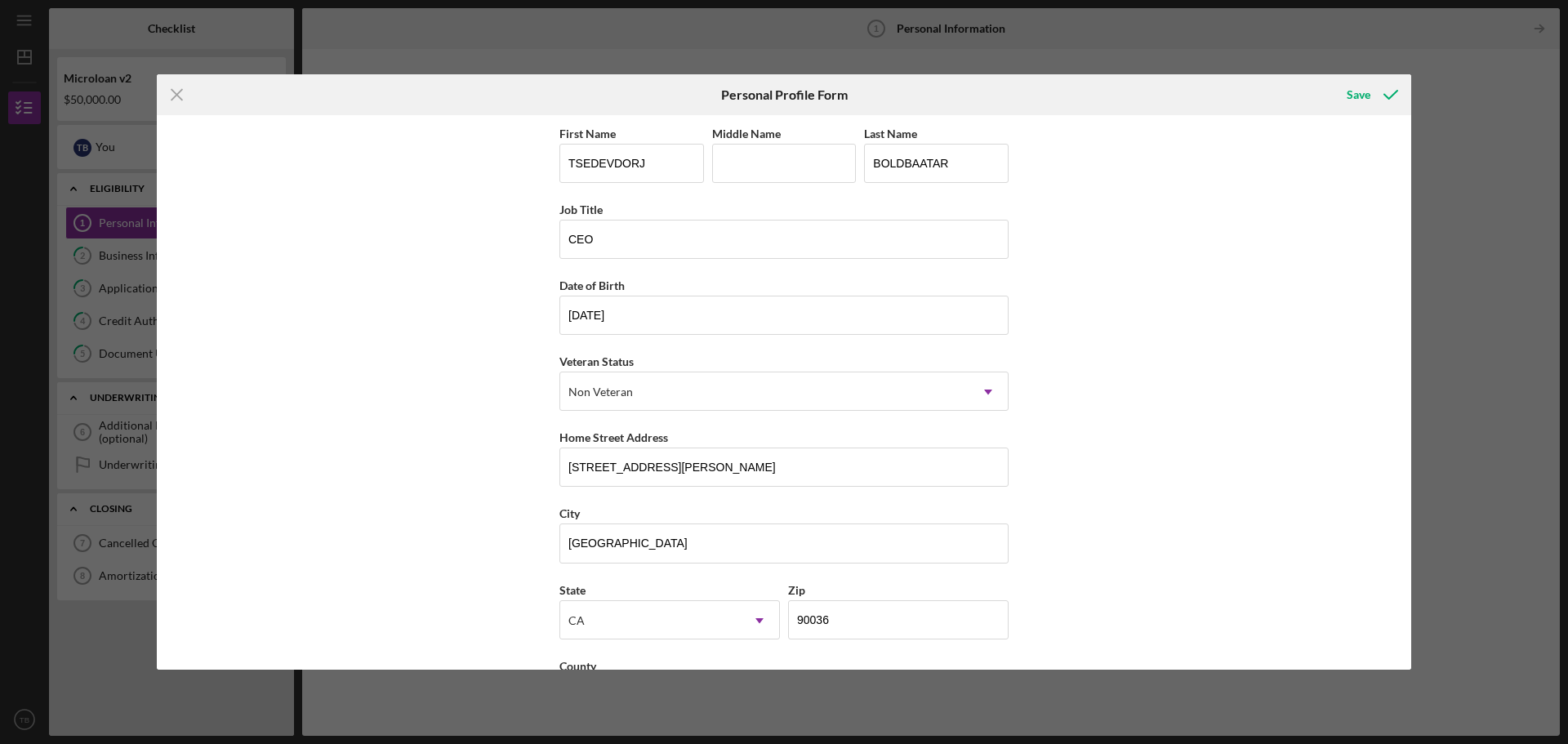
scroll to position [70, 0]
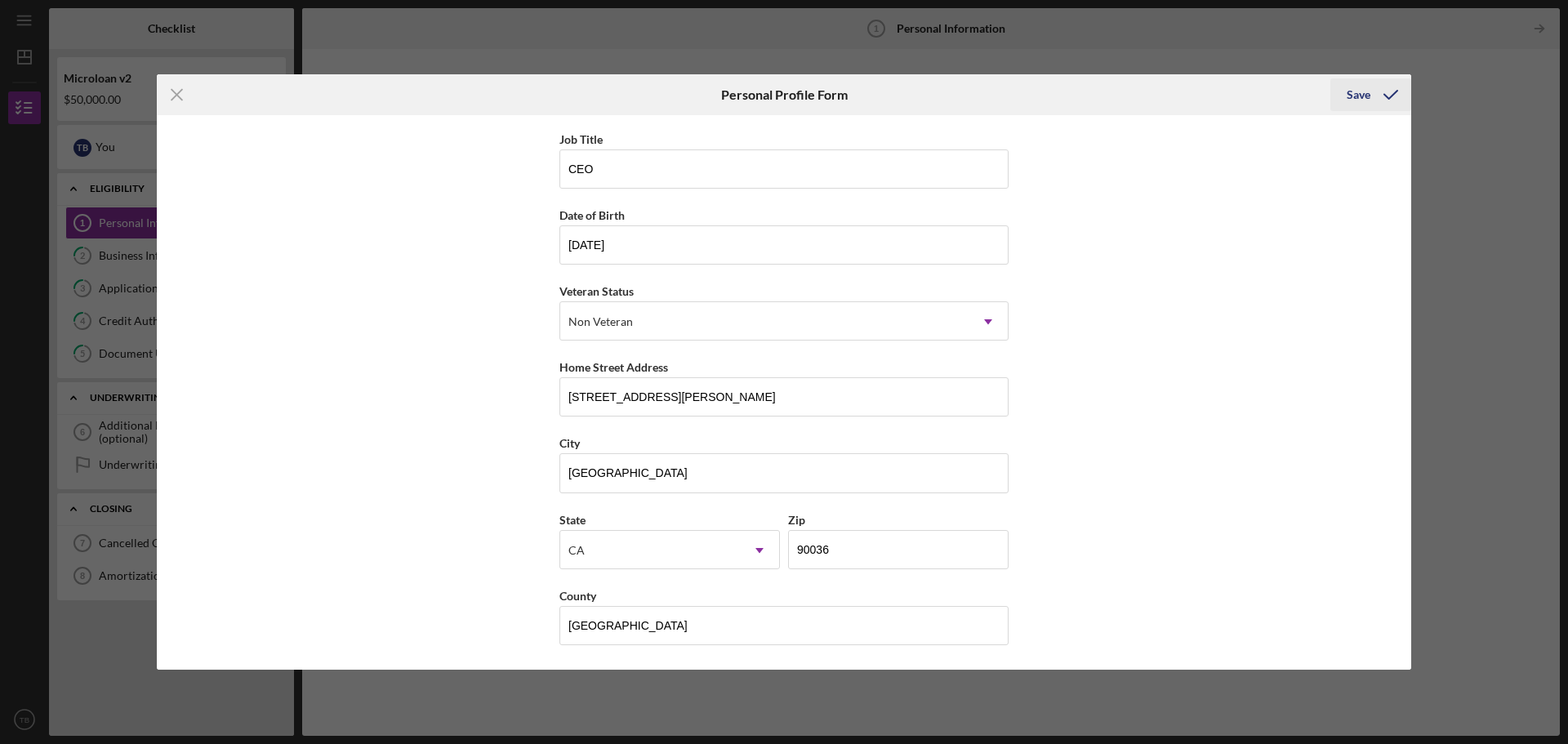
click at [1349, 86] on div "Save" at bounding box center [1358, 94] width 23 height 33
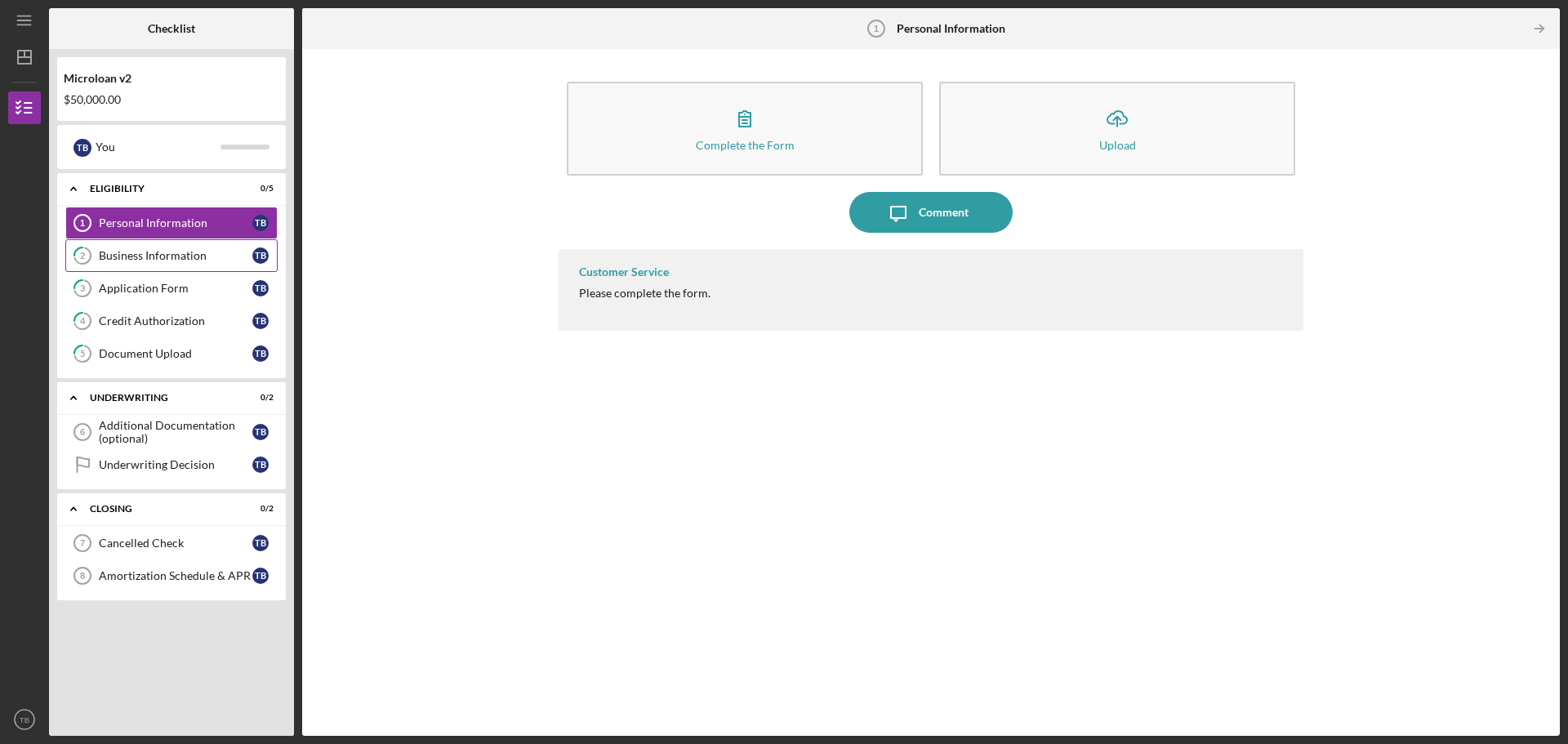
click at [147, 260] on div "Business Information" at bounding box center [175, 256] width 154 height 13
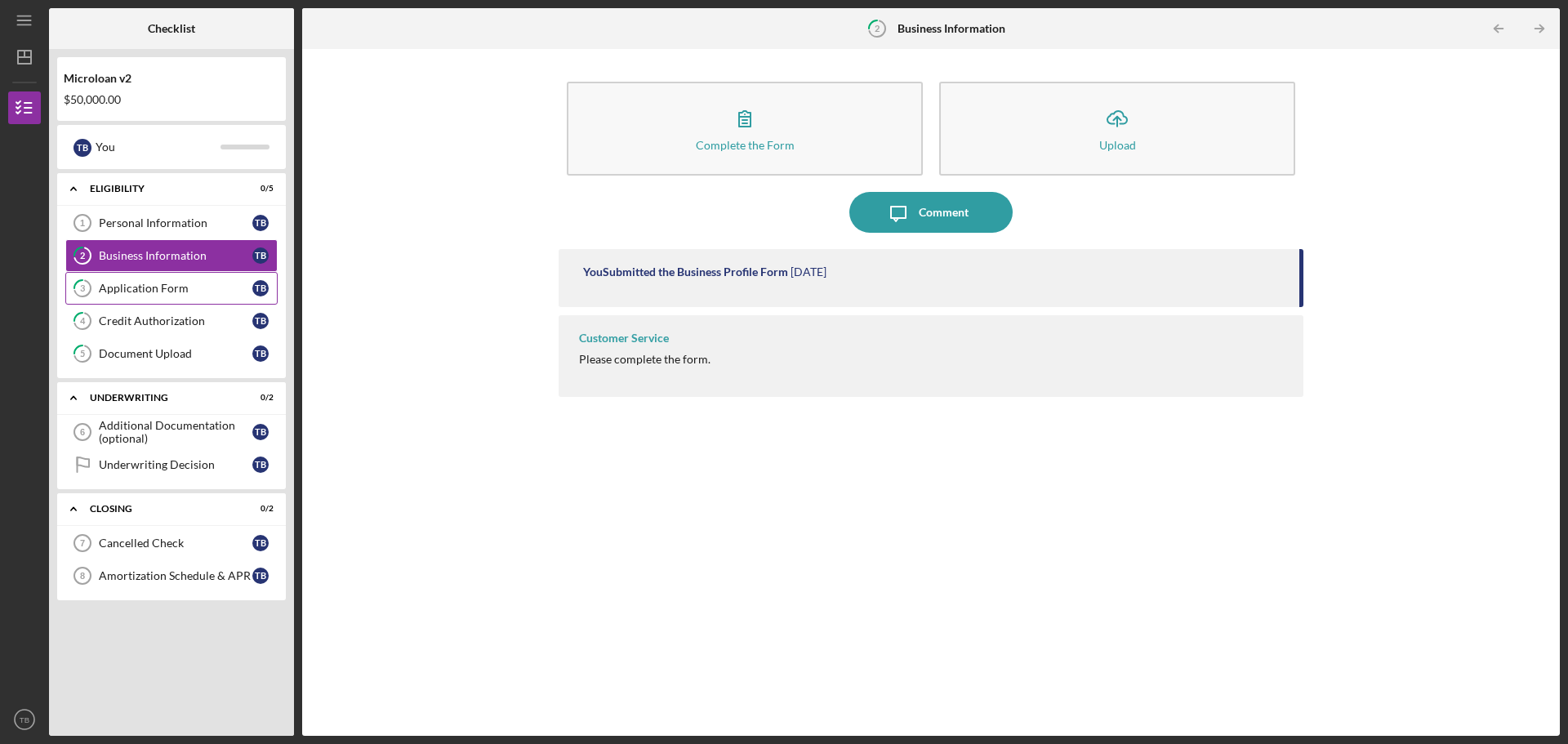
click at [165, 296] on link "3 Application Form T B" at bounding box center [172, 288] width 213 height 33
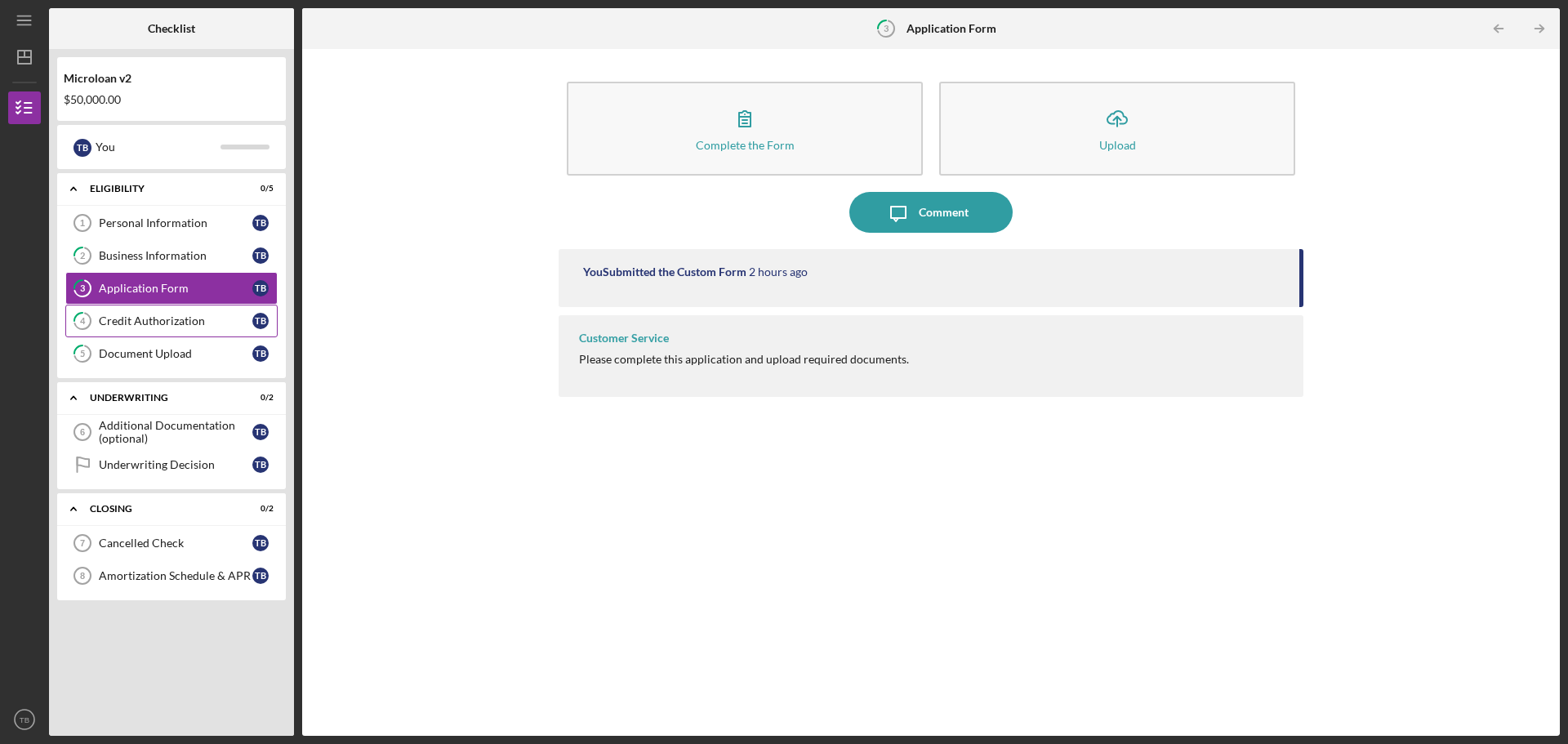
click at [174, 330] on link "4 Credit Authorization T B" at bounding box center [172, 320] width 213 height 33
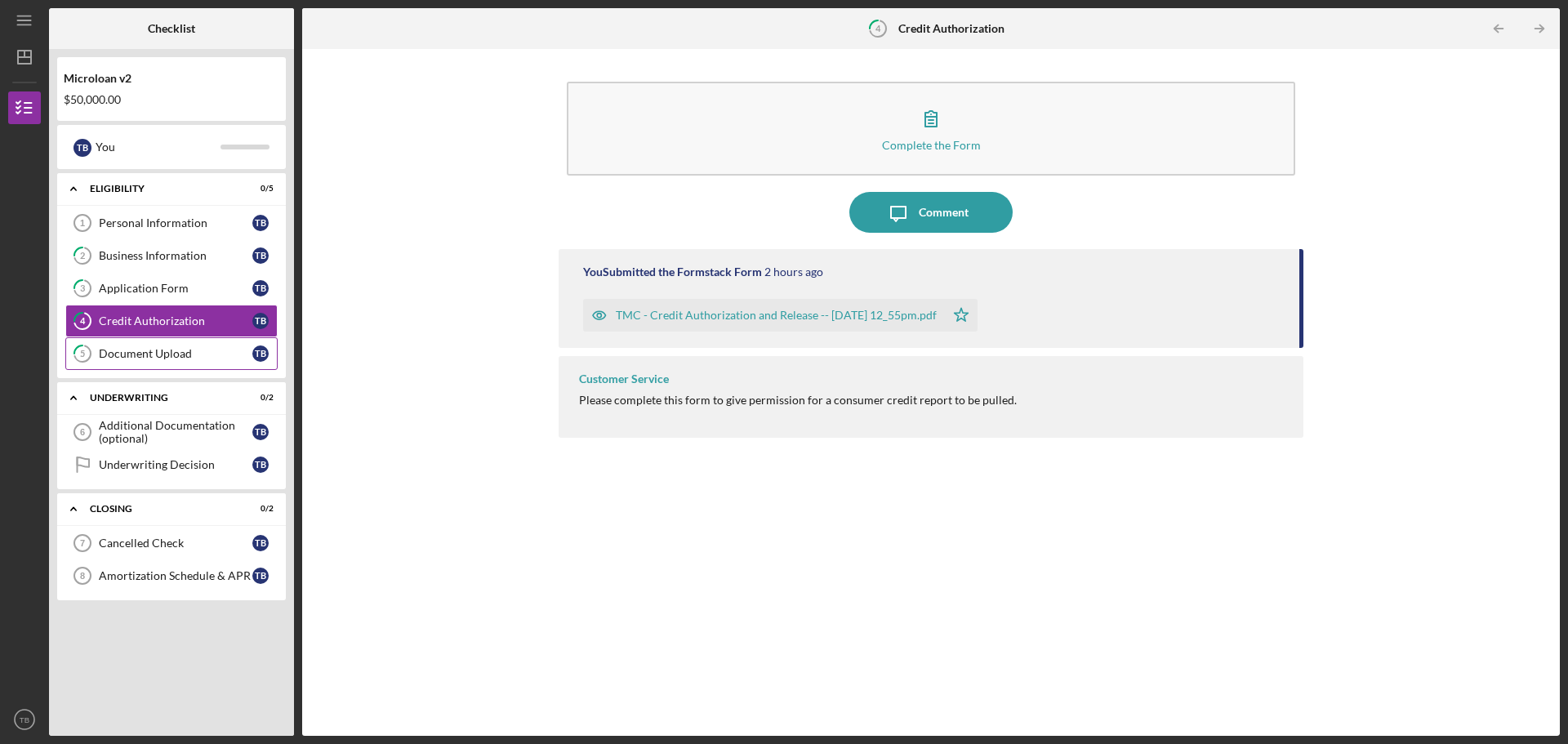
click at [171, 353] on div "Document Upload" at bounding box center [175, 354] width 154 height 13
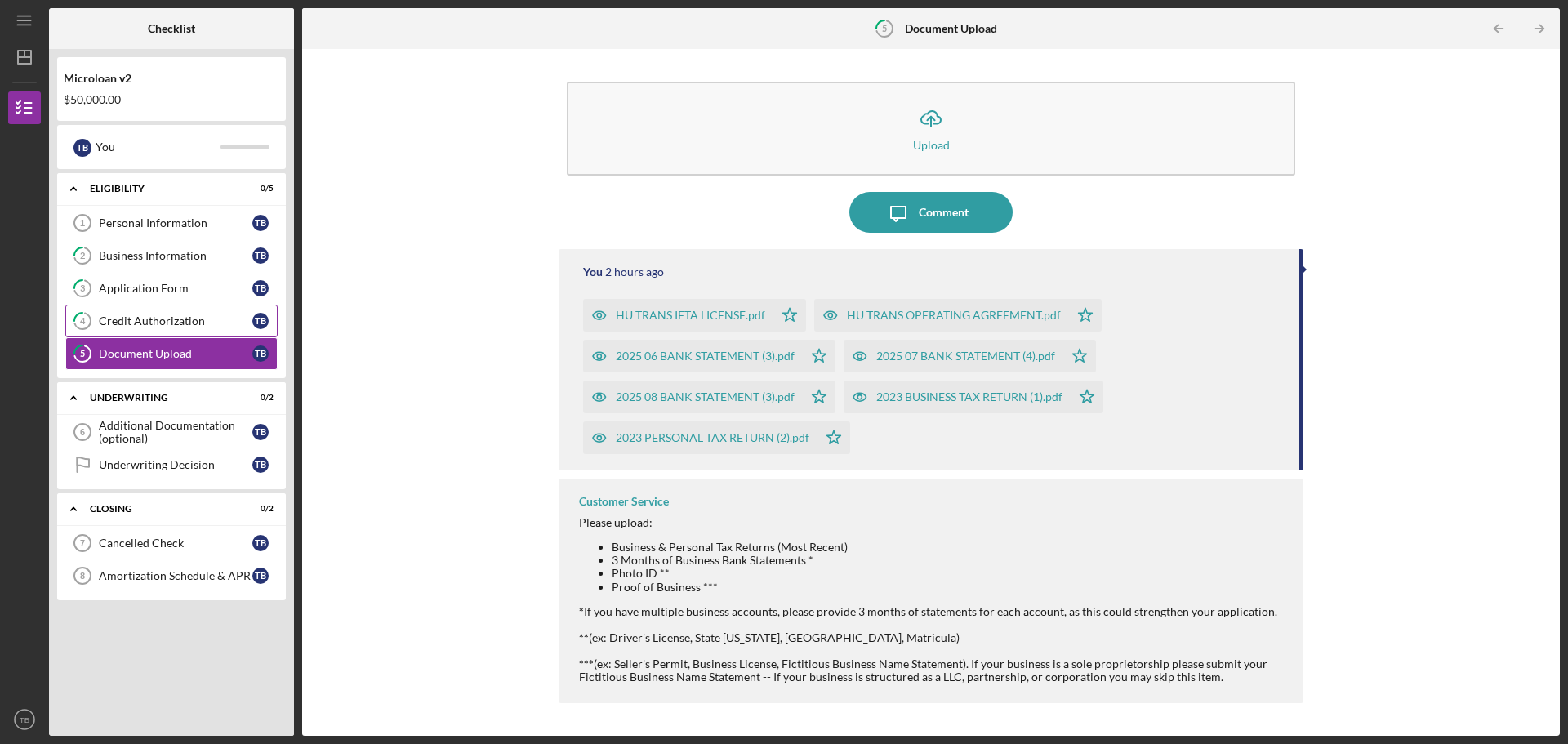
click at [175, 324] on div "Credit Authorization" at bounding box center [175, 321] width 154 height 13
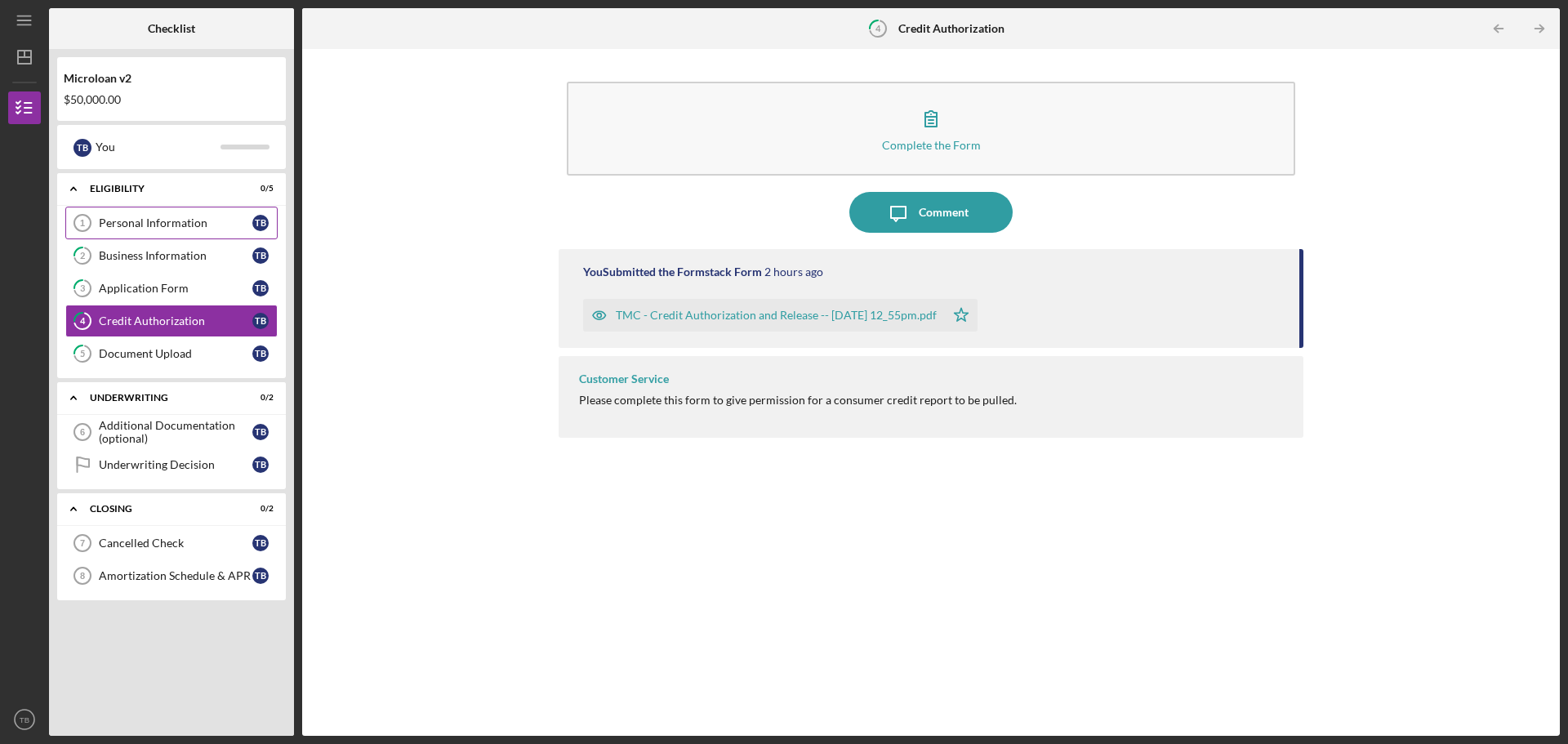
click at [207, 221] on div "Personal Information" at bounding box center [175, 223] width 154 height 13
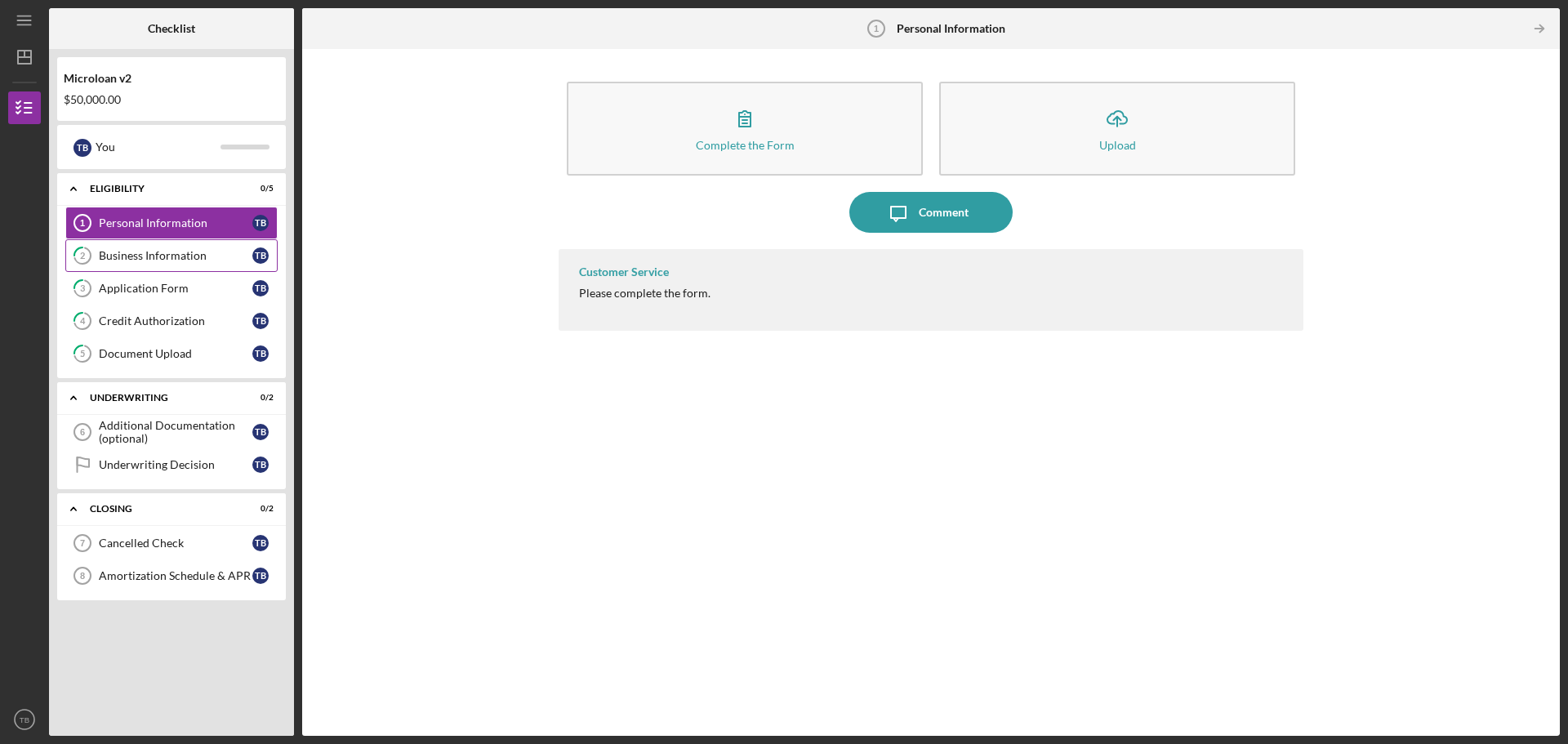
click at [234, 253] on div "Business Information" at bounding box center [175, 256] width 154 height 13
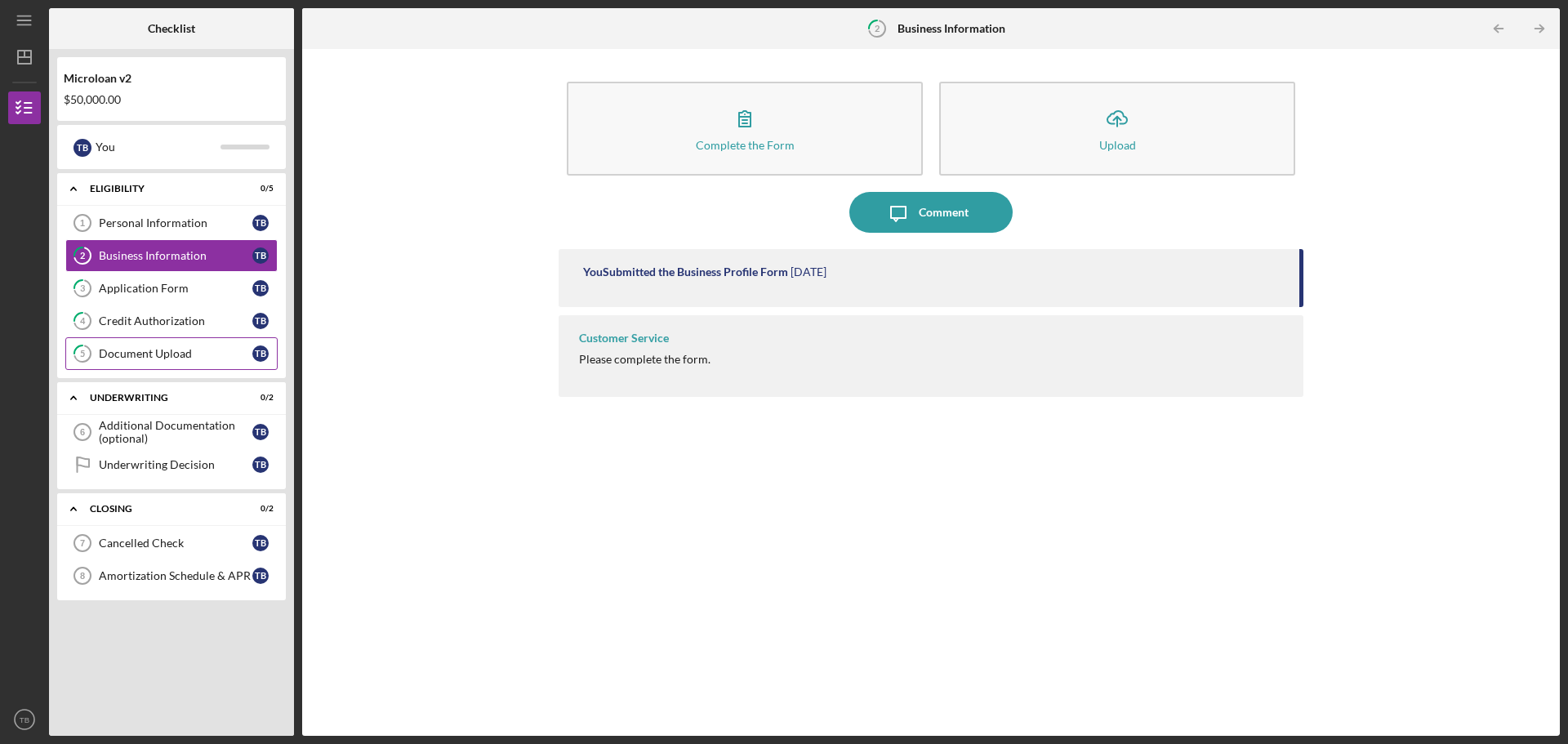
click at [203, 364] on link "5 Document Upload T B" at bounding box center [172, 353] width 213 height 33
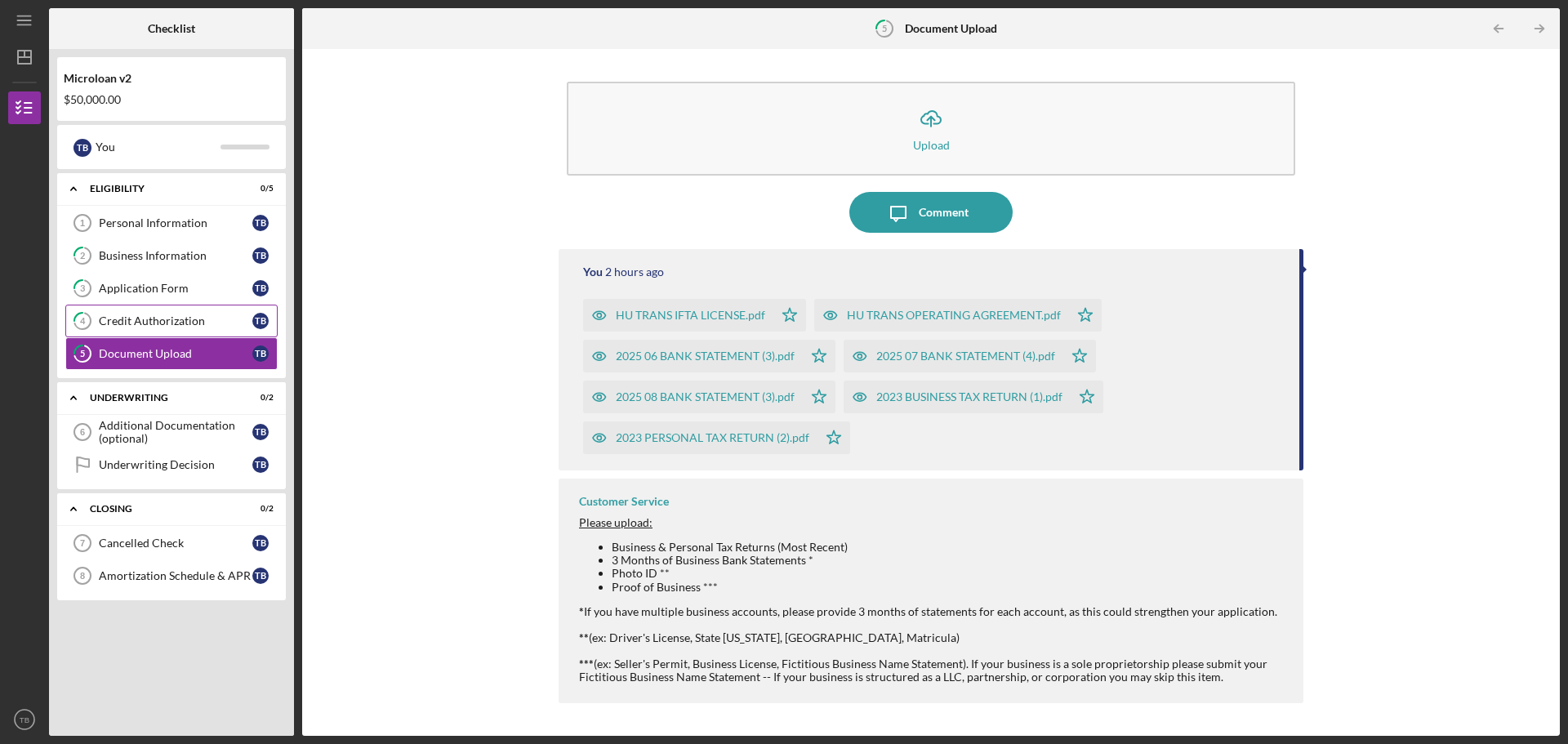
click at [197, 330] on link "4 Credit Authorization T B" at bounding box center [172, 320] width 213 height 33
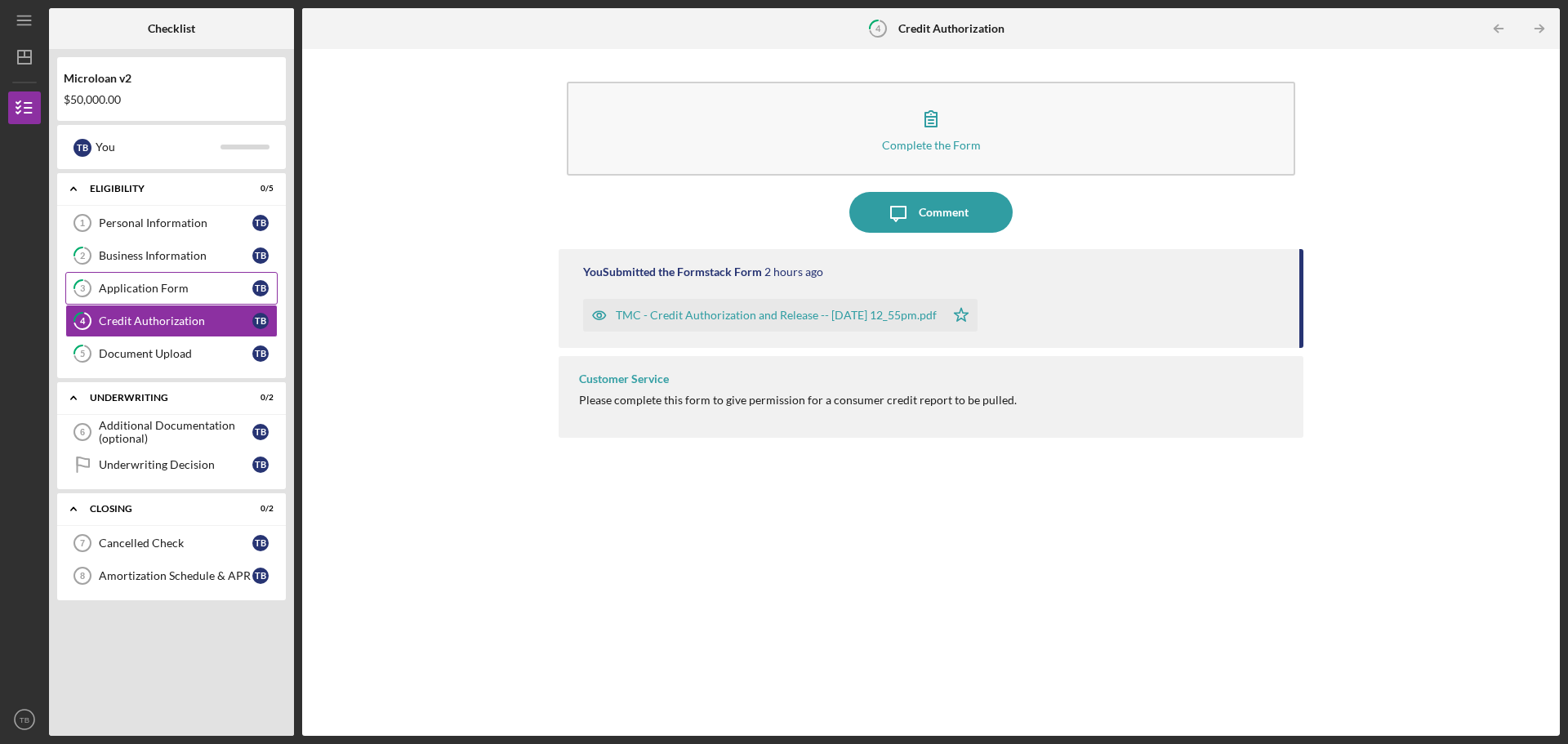
click at [202, 281] on link "3 Application Form T B" at bounding box center [172, 288] width 213 height 33
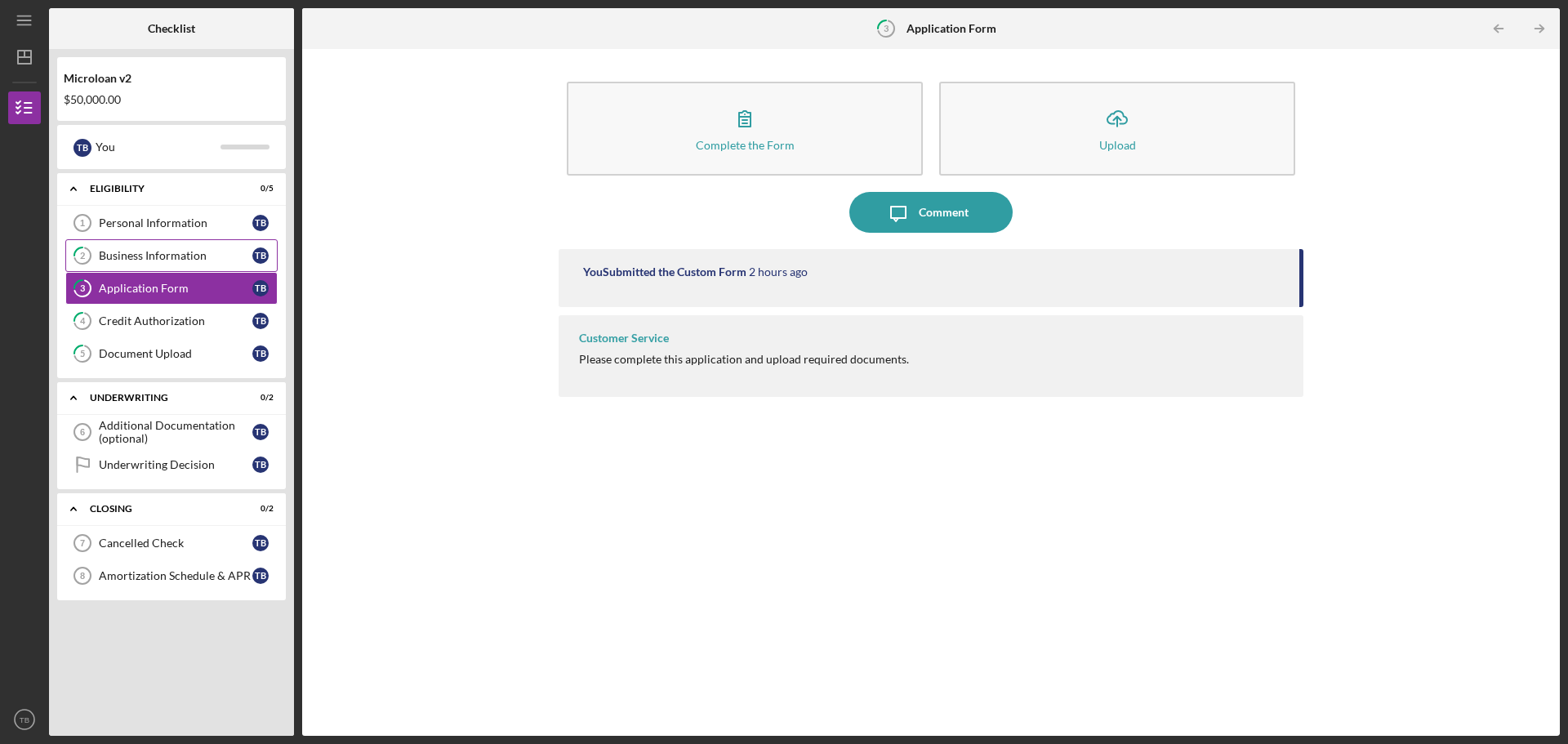
click at [205, 260] on div "Business Information" at bounding box center [175, 256] width 154 height 13
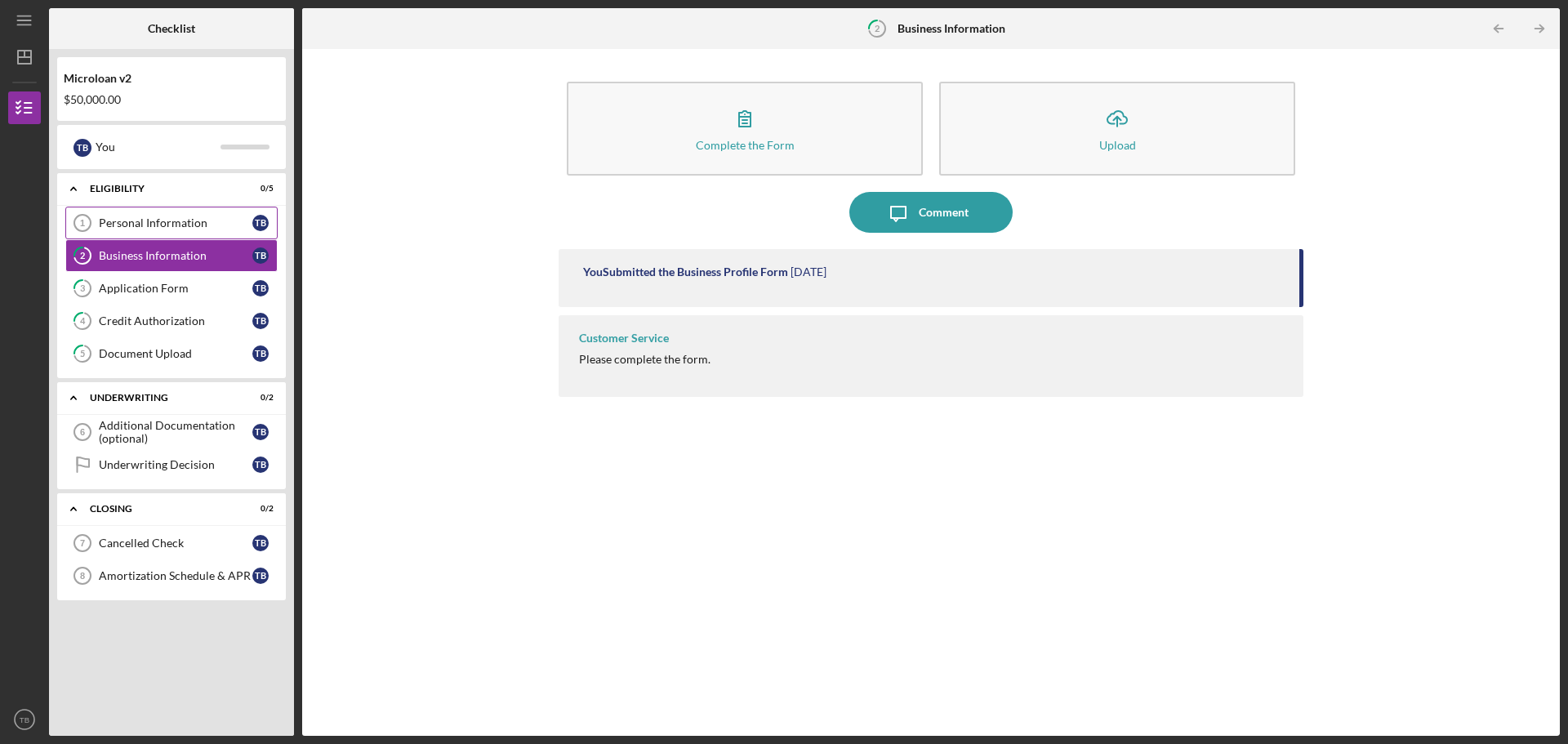
click at [210, 232] on link "Personal Information 1 Personal Information T B" at bounding box center [172, 222] width 213 height 33
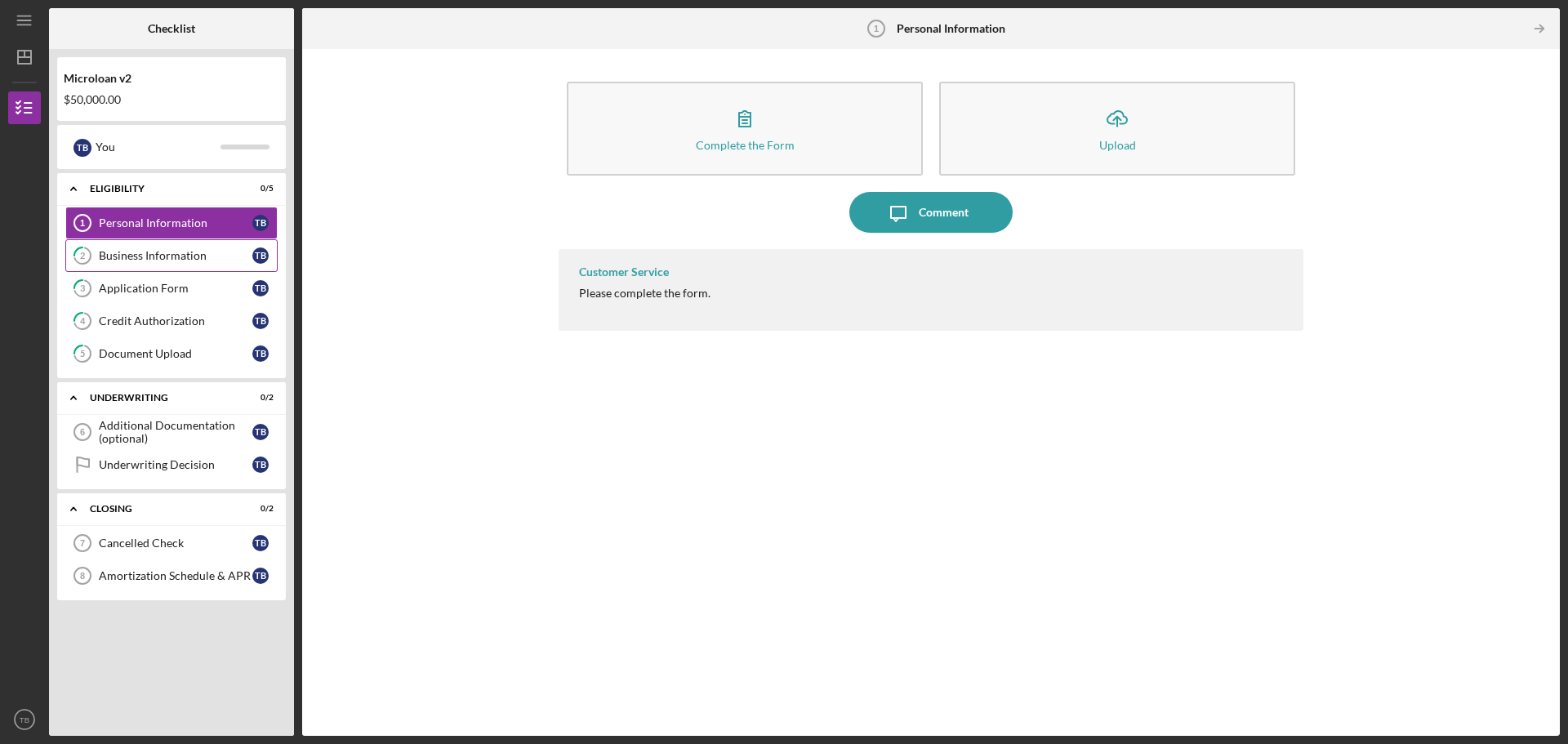
click at [170, 267] on link "2 Business Information T B" at bounding box center [172, 255] width 213 height 33
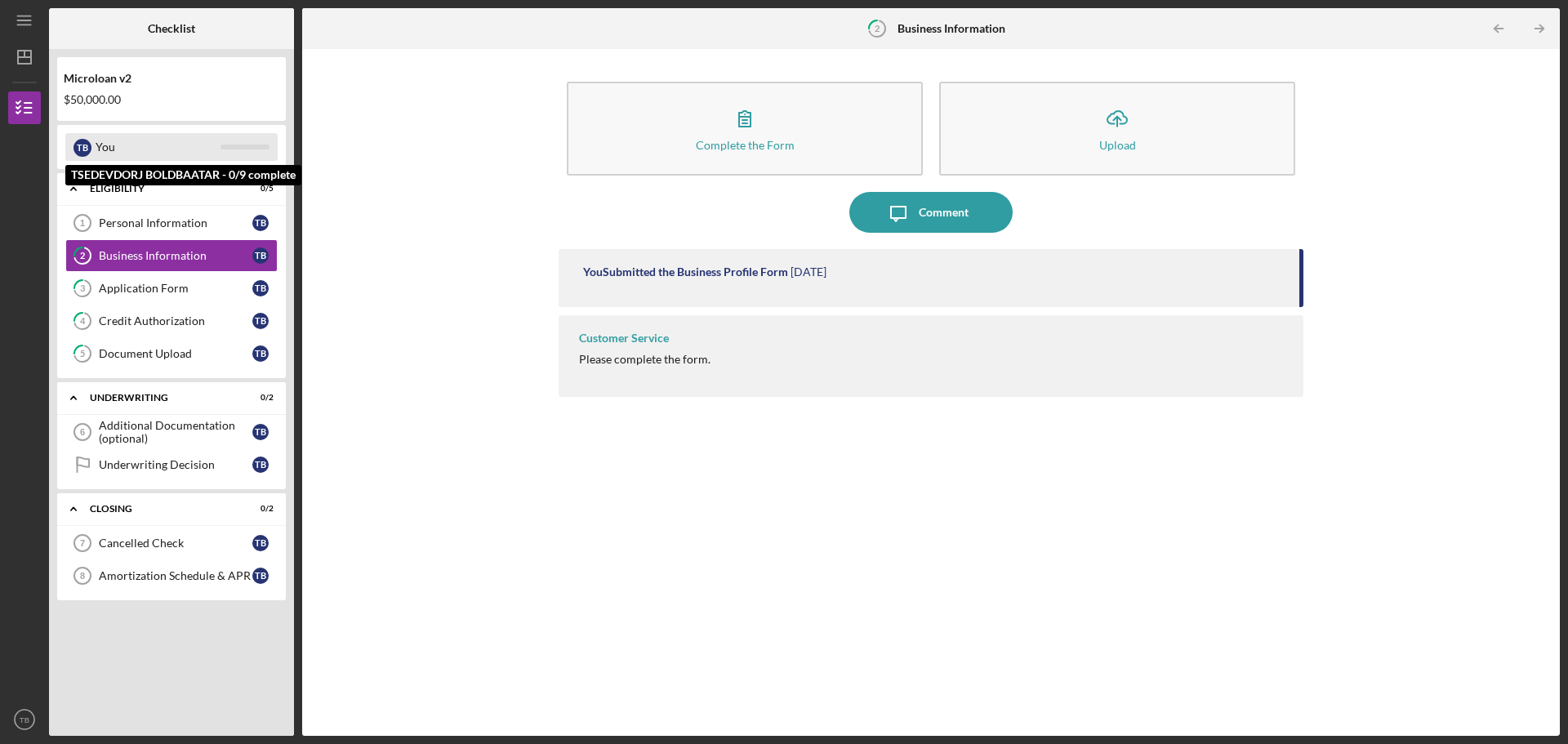
click at [141, 150] on div "You" at bounding box center [158, 147] width 125 height 28
click at [157, 156] on div "You" at bounding box center [158, 147] width 125 height 28
click at [147, 196] on div "Icon/Expander Eligibility 0 / 5" at bounding box center [171, 190] width 229 height 34
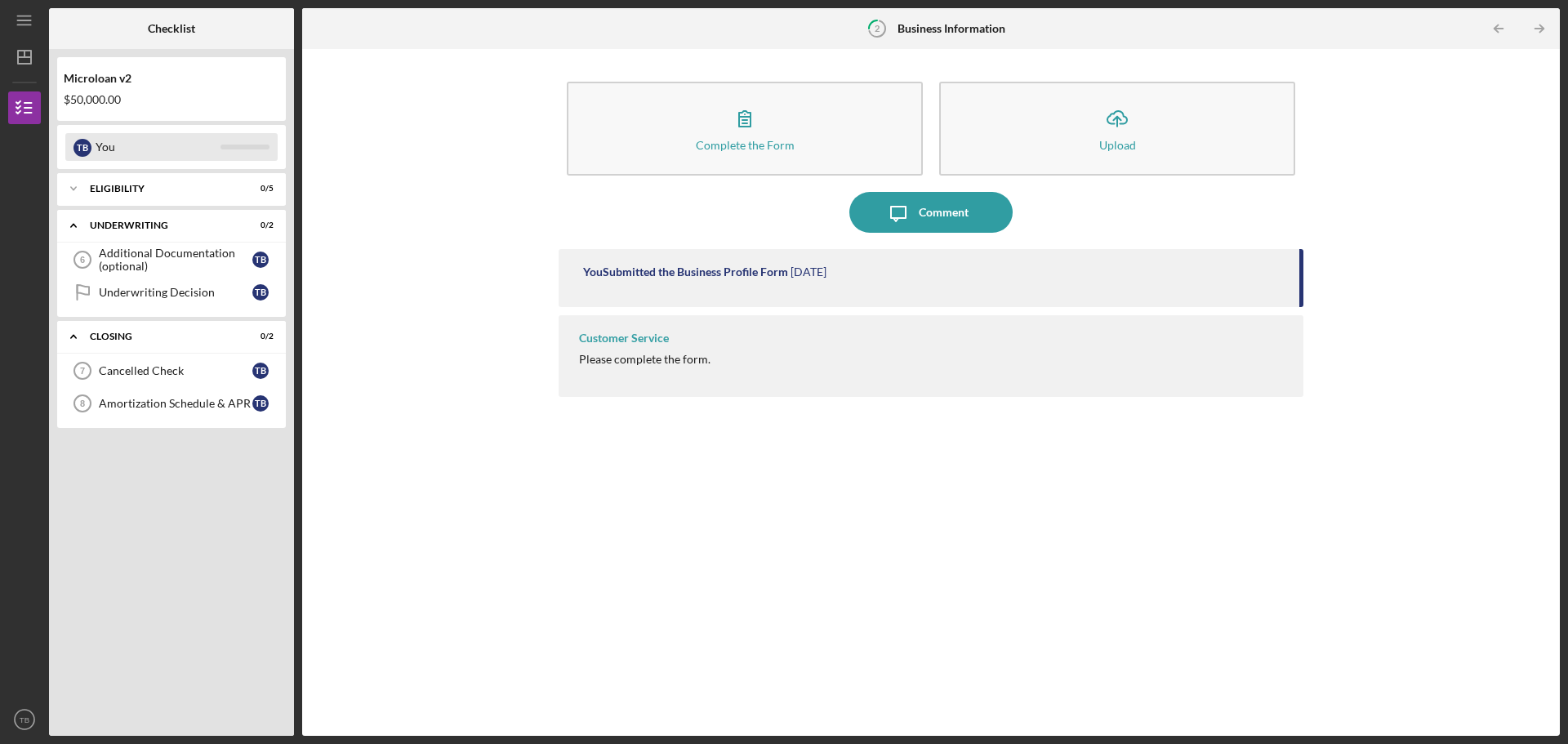
click at [131, 146] on div "You" at bounding box center [158, 147] width 125 height 28
click at [125, 190] on div "Eligibility" at bounding box center [177, 189] width 175 height 10
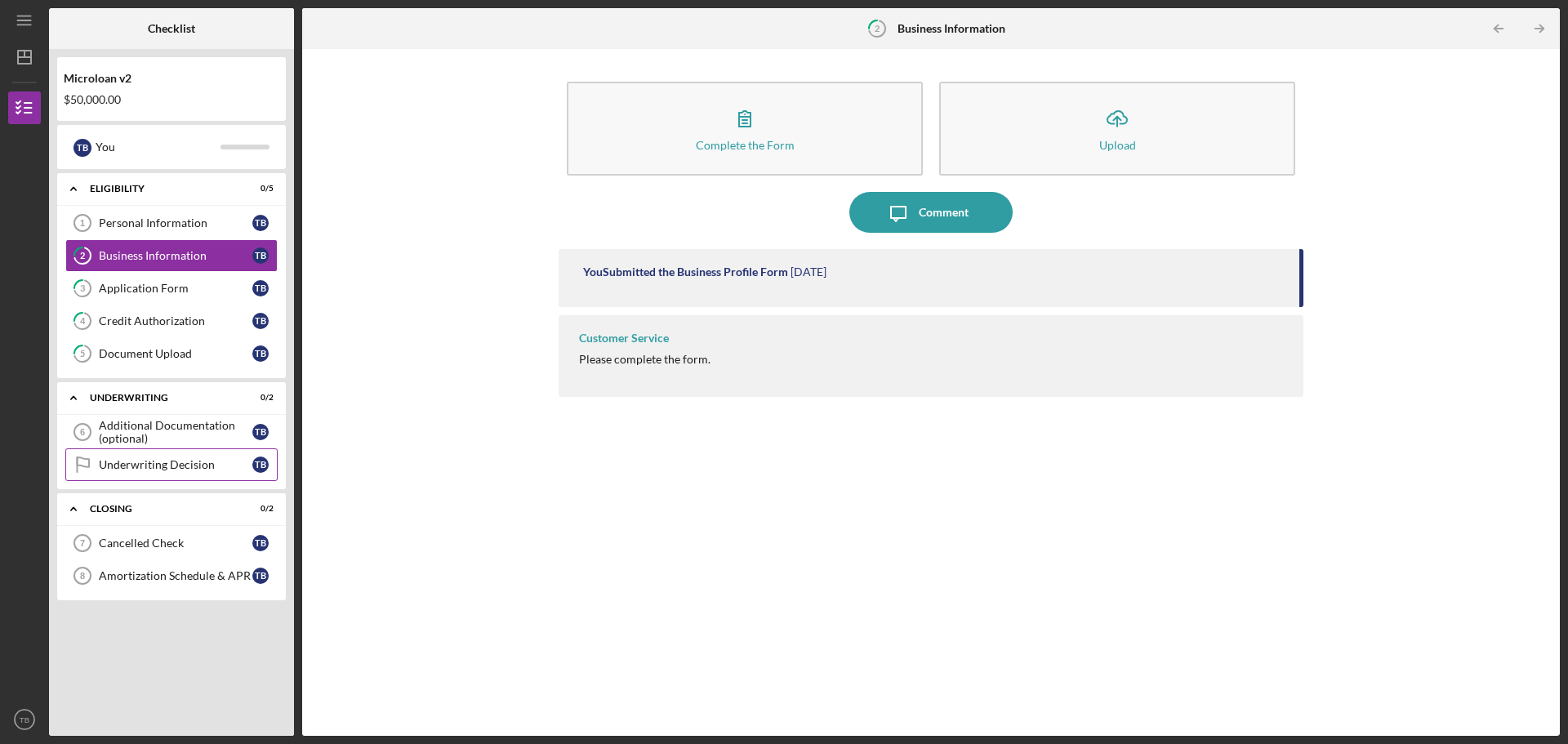
drag, startPoint x: 165, startPoint y: 460, endPoint x: 216, endPoint y: 459, distance: 51.0
click at [165, 460] on div "Underwriting Decision" at bounding box center [175, 465] width 154 height 13
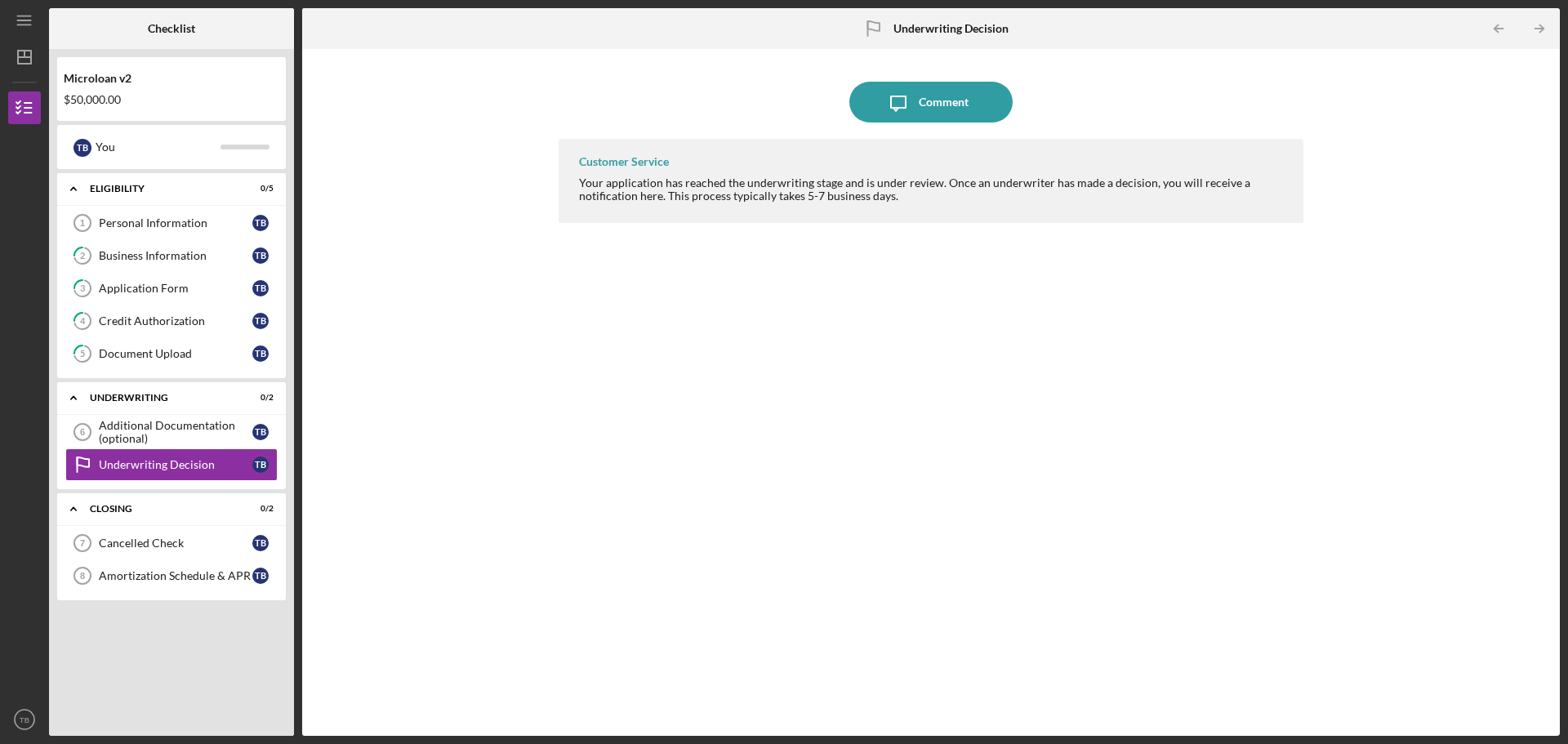
click at [833, 394] on div "Customer Service Your application has reached the underwriting stage and is und…" at bounding box center [931, 425] width 745 height 572
